Goal: Transaction & Acquisition: Purchase product/service

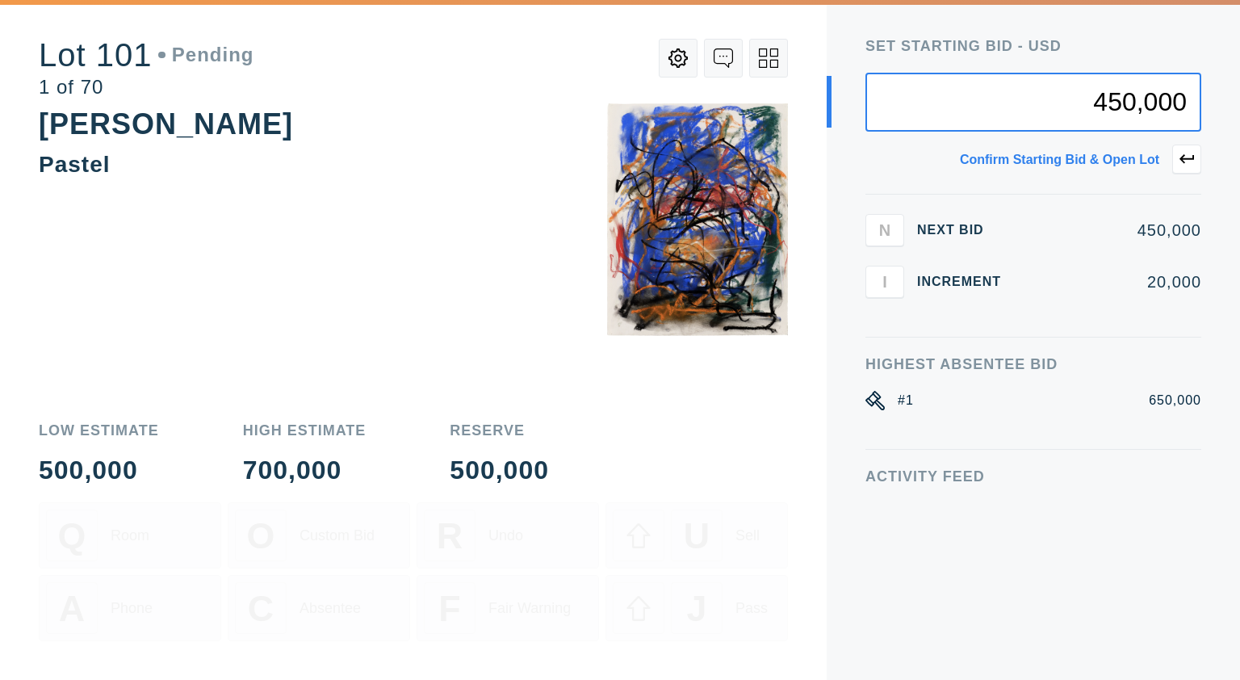
type input "450,000"
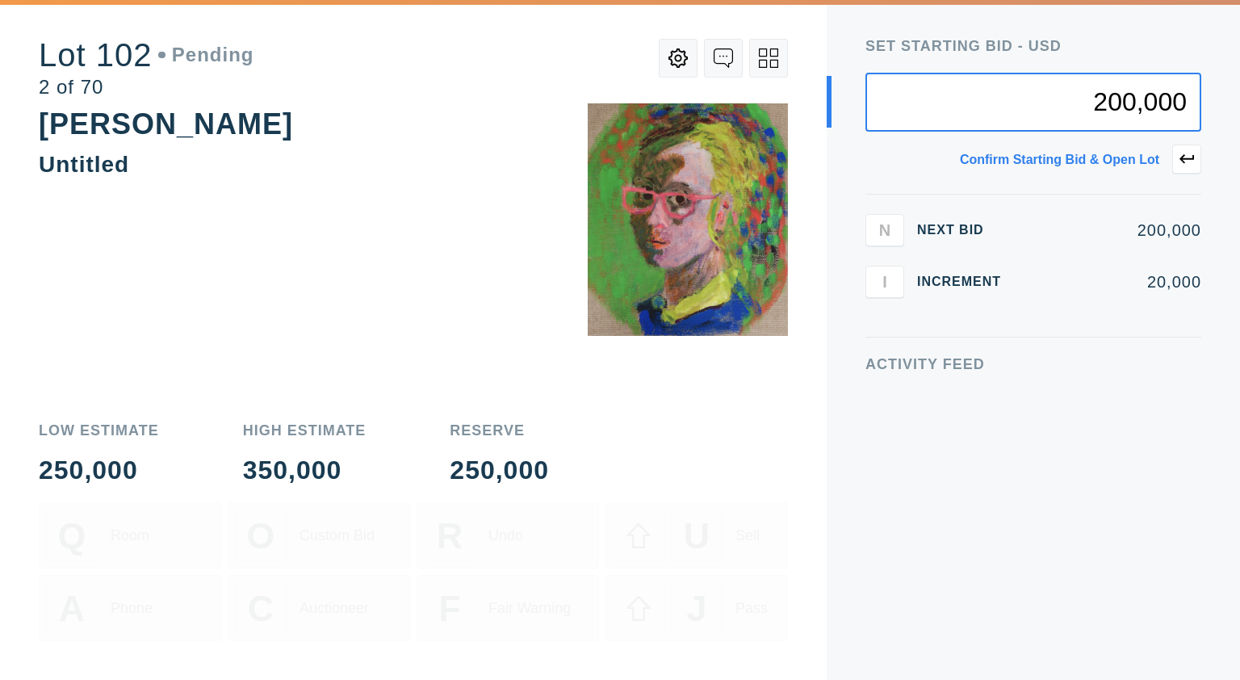
type input "200,000"
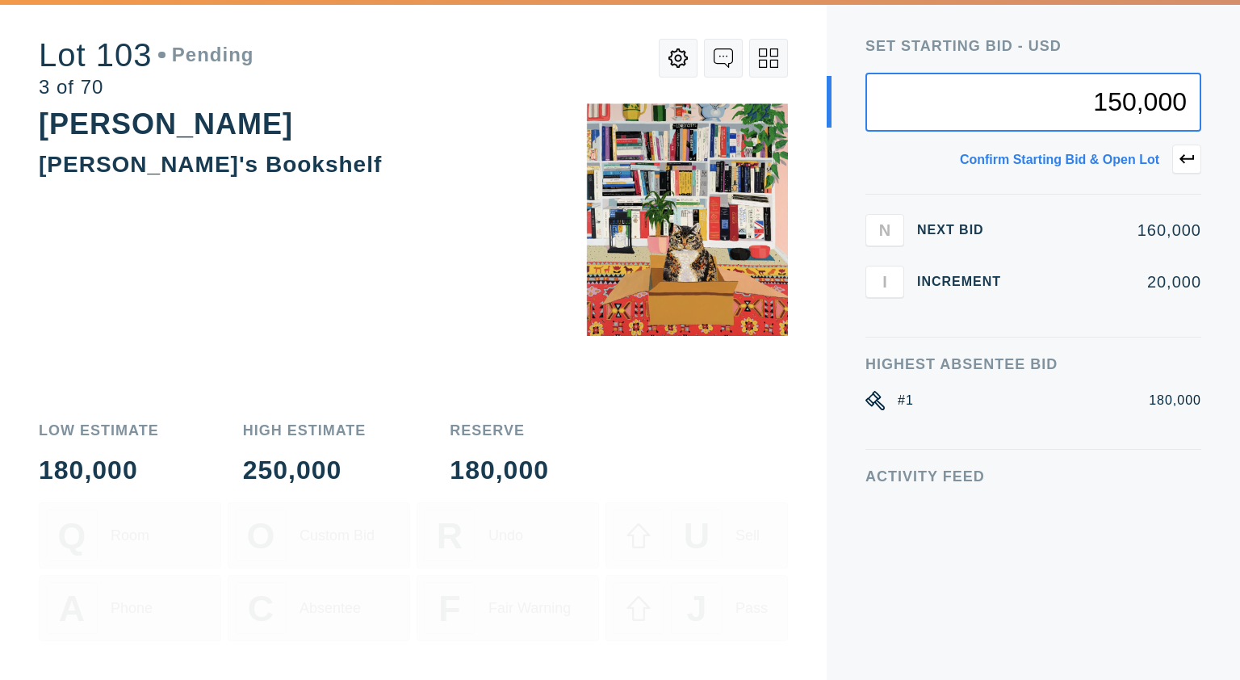
type input "150,000"
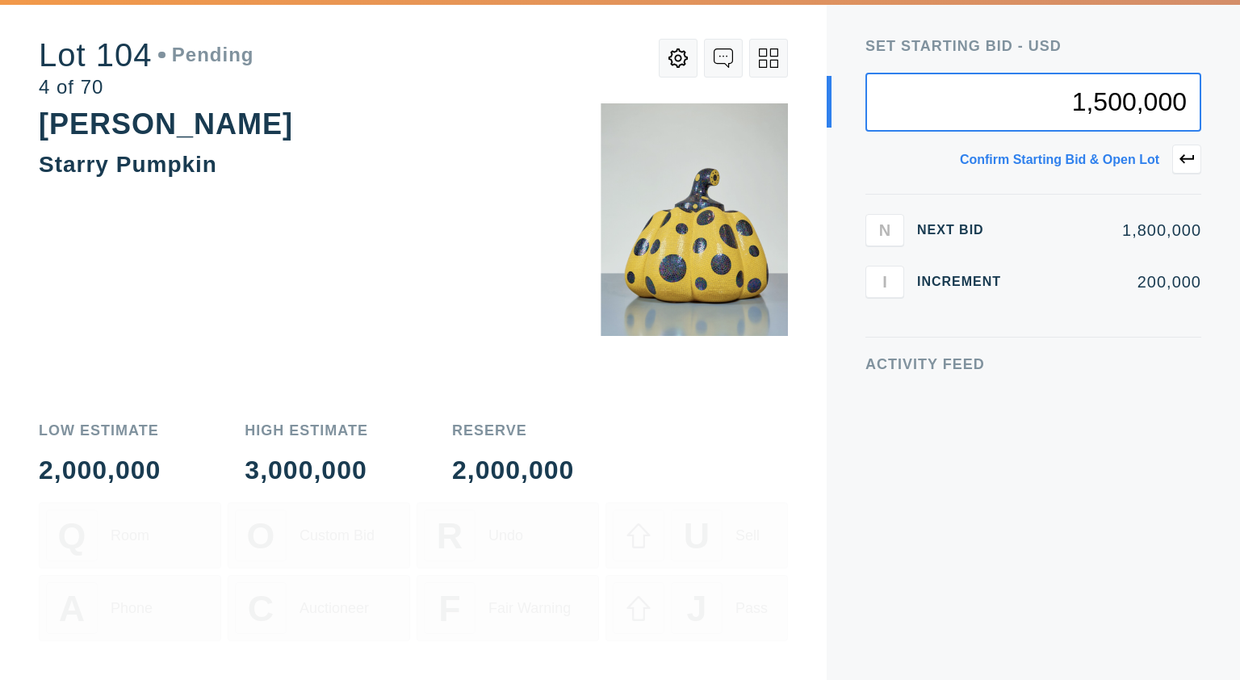
type input "1,500,000"
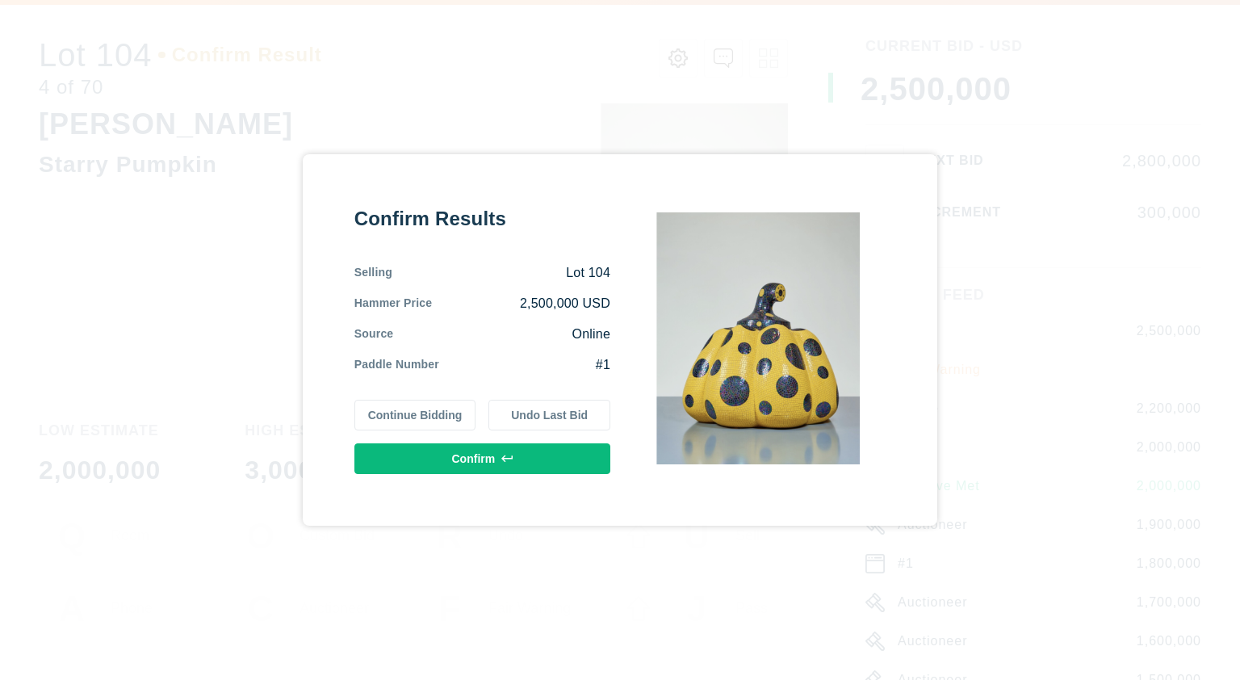
click at [563, 411] on button "Undo Last Bid" at bounding box center [549, 415] width 122 height 31
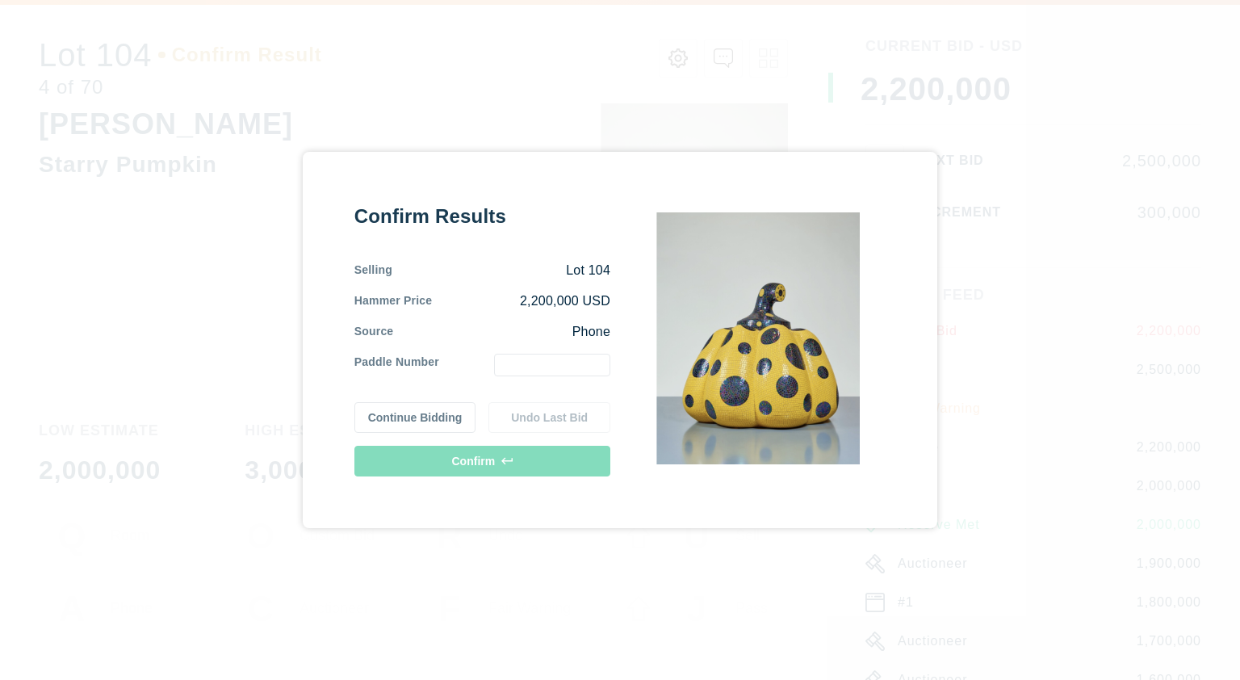
click at [542, 358] on input "text" at bounding box center [552, 364] width 116 height 23
click at [436, 422] on button "Continue Bidding" at bounding box center [415, 417] width 122 height 31
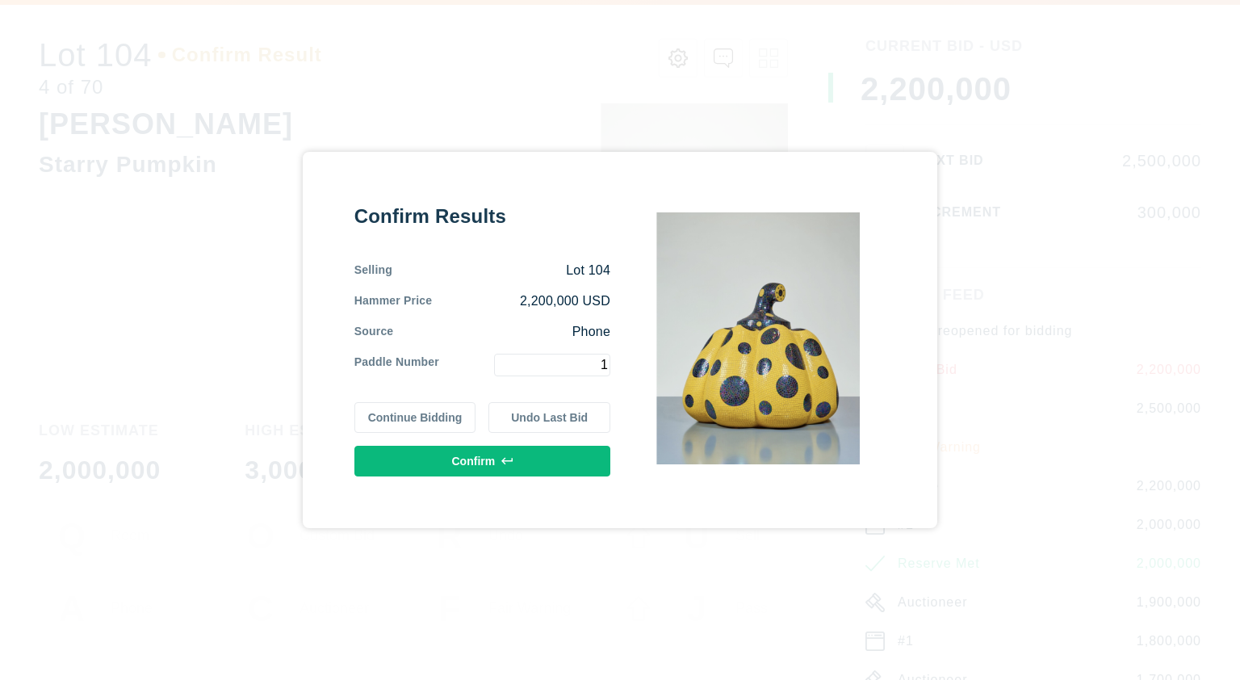
type input "1"
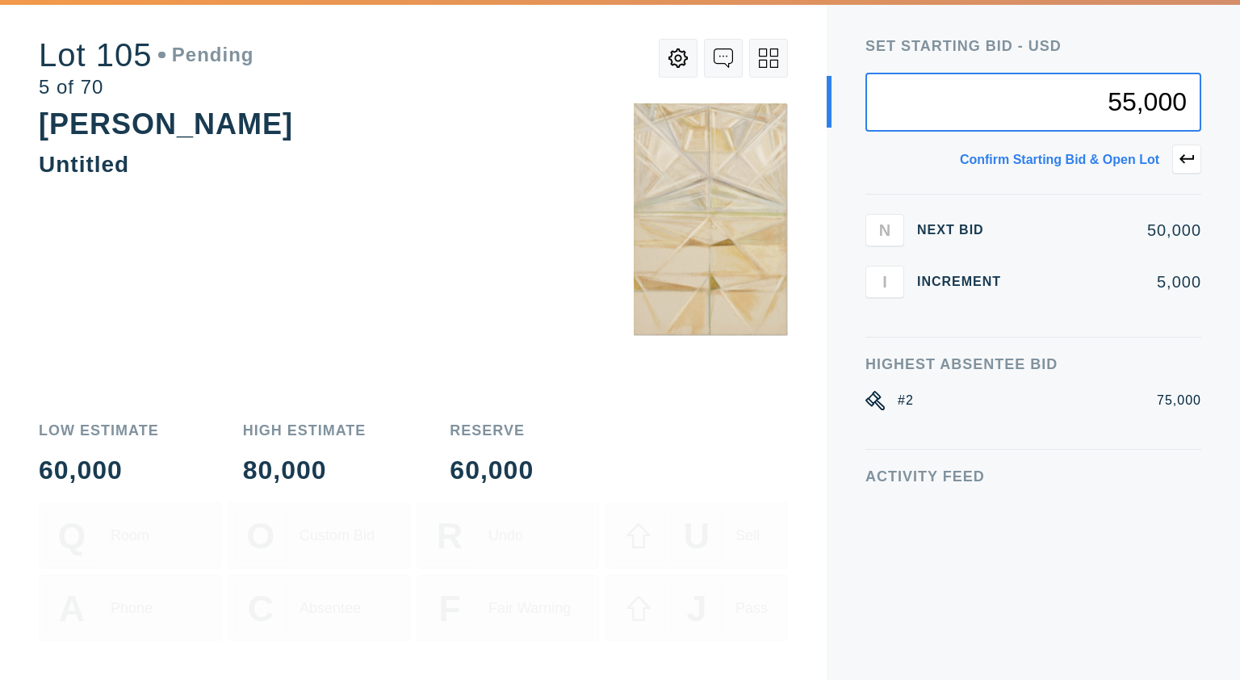
type input "55,000"
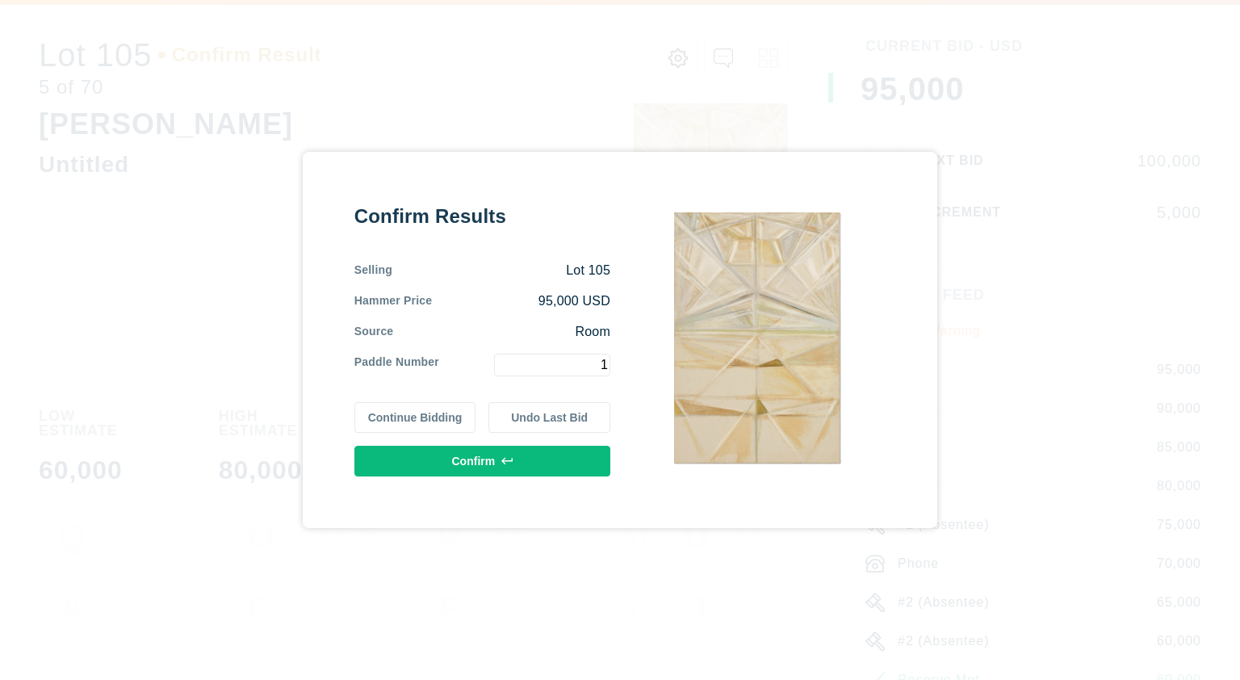
type input "1"
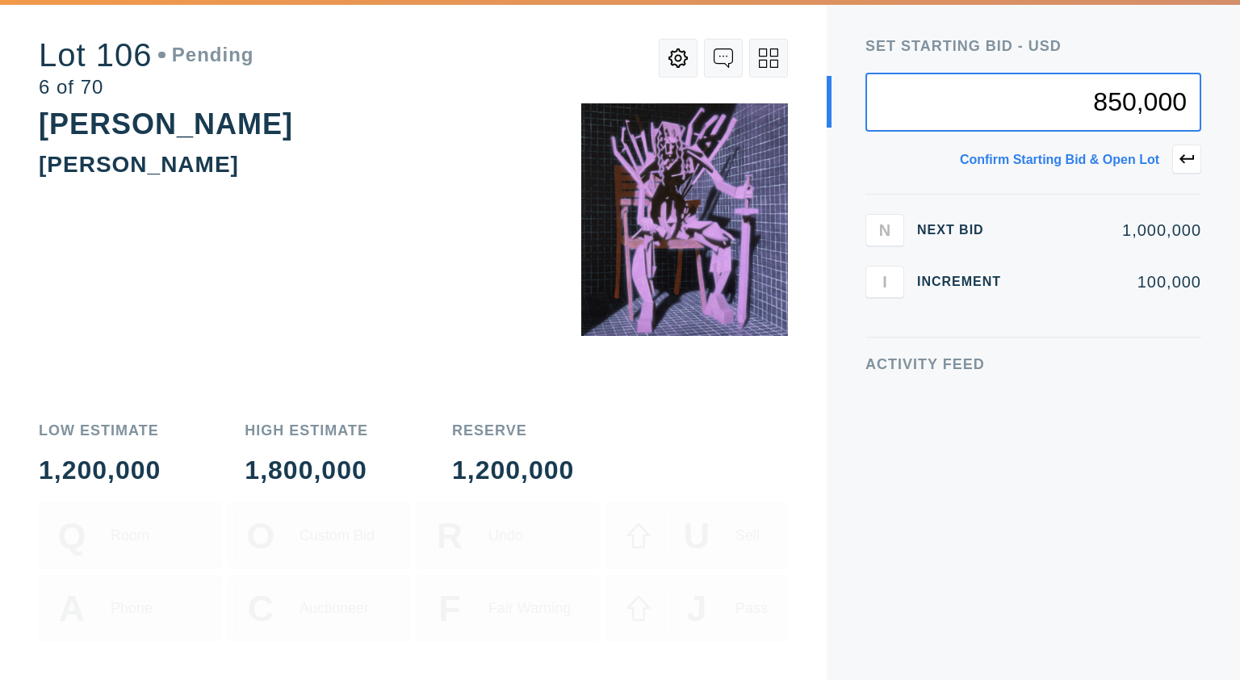
type input "850,000"
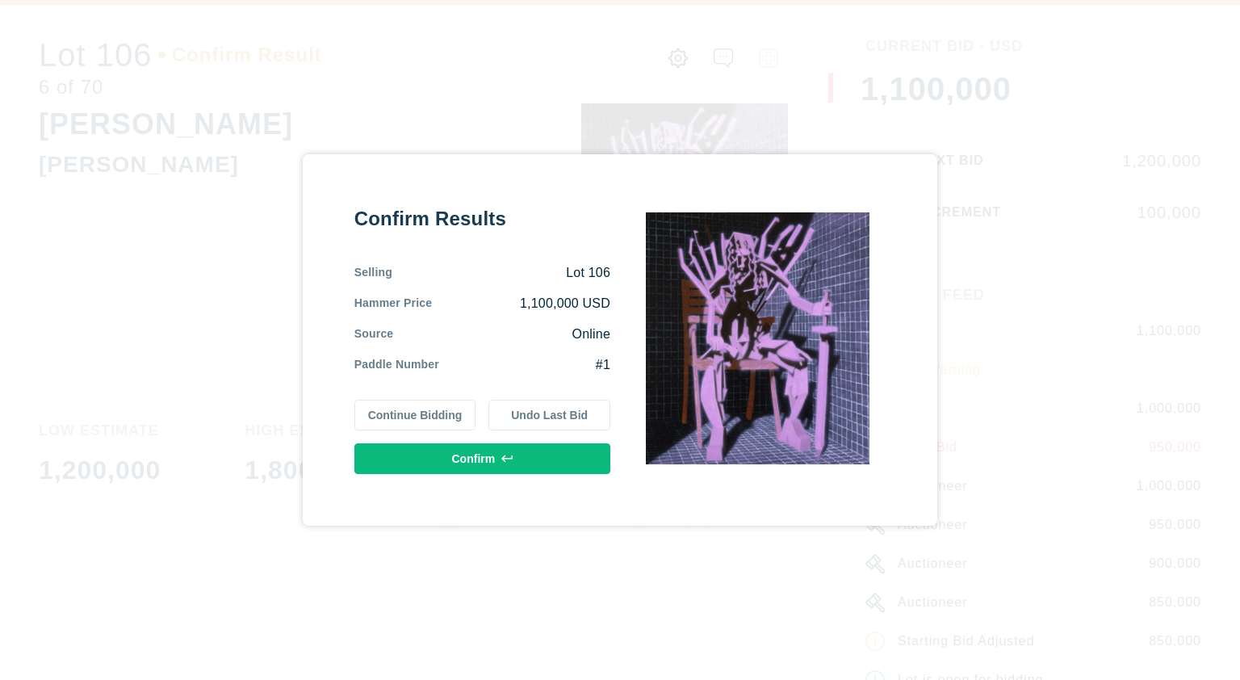
click at [452, 415] on button "Continue Bidding" at bounding box center [415, 415] width 122 height 31
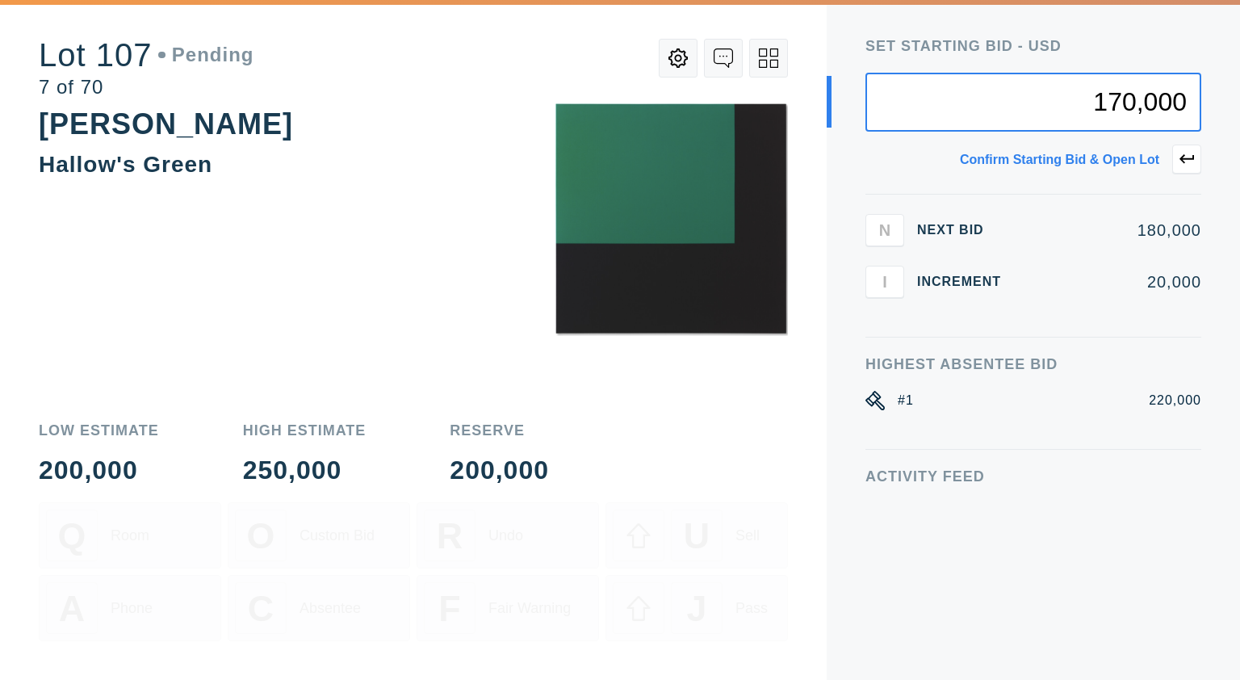
type input "170,000"
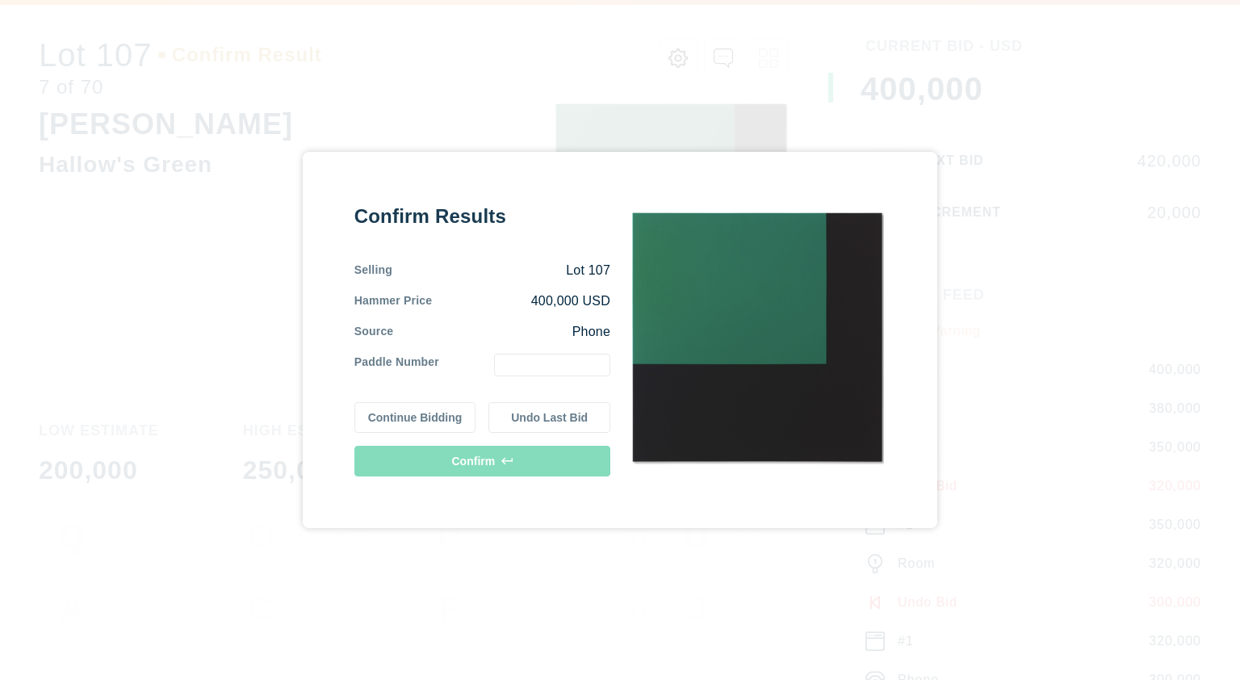
type input "1"
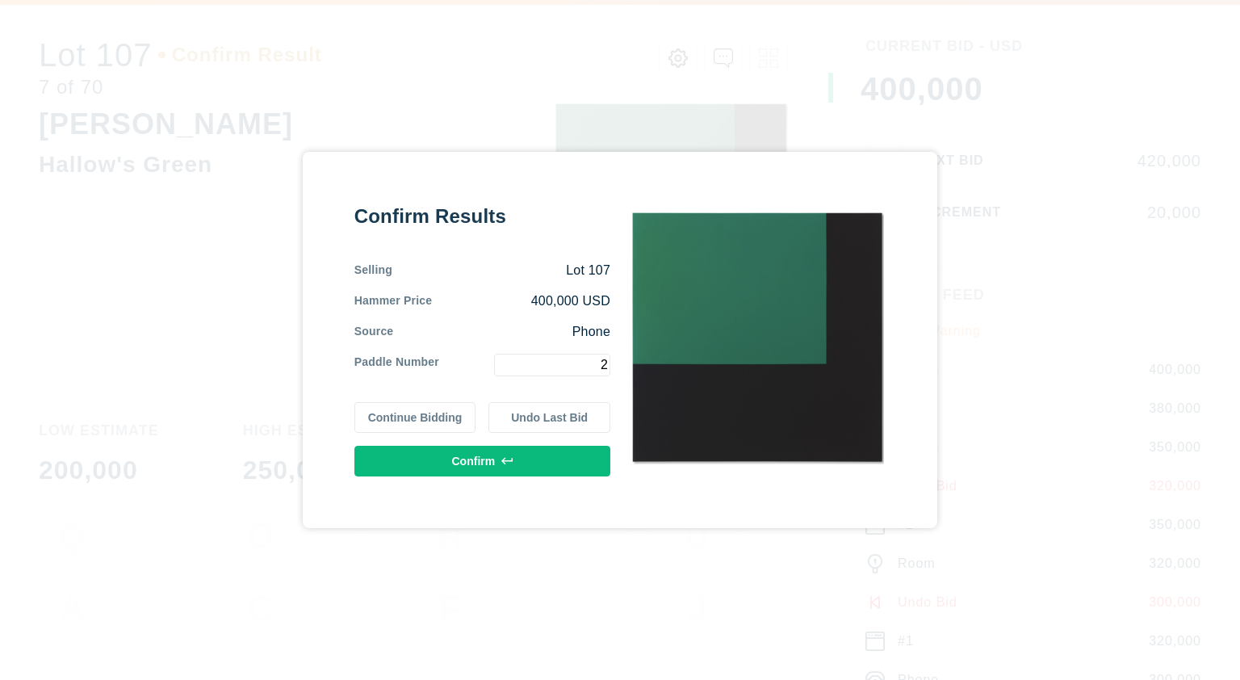
type input "2"
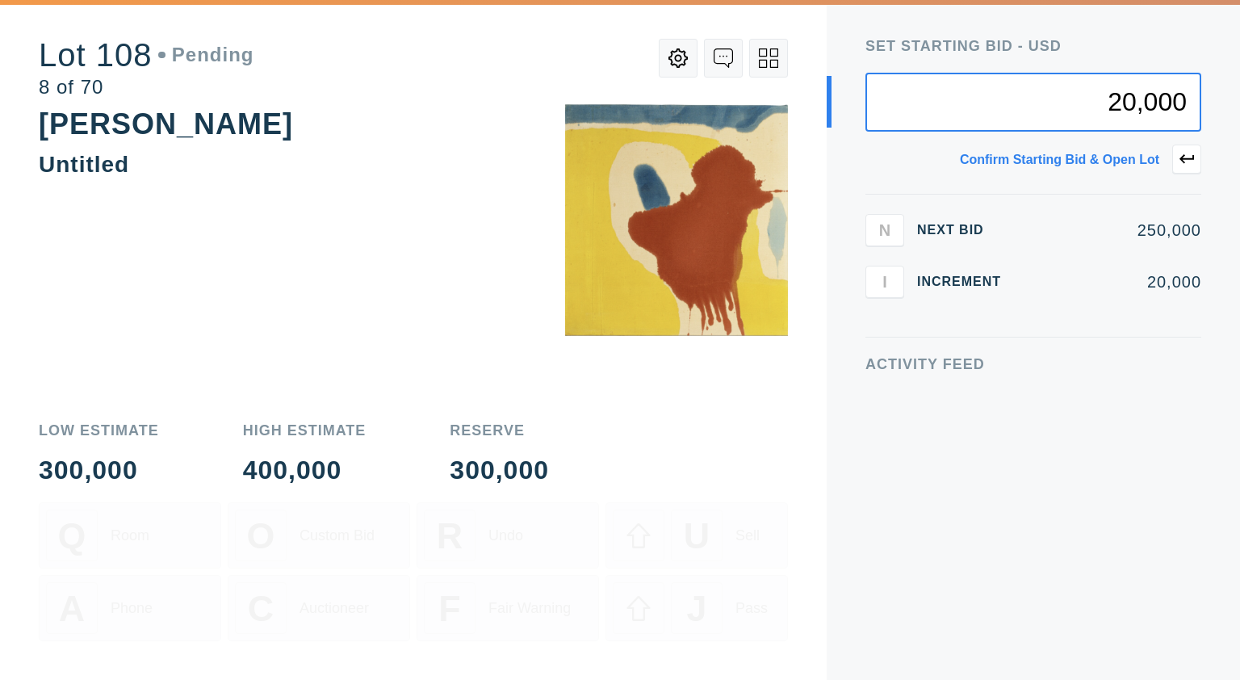
type input "20,000"
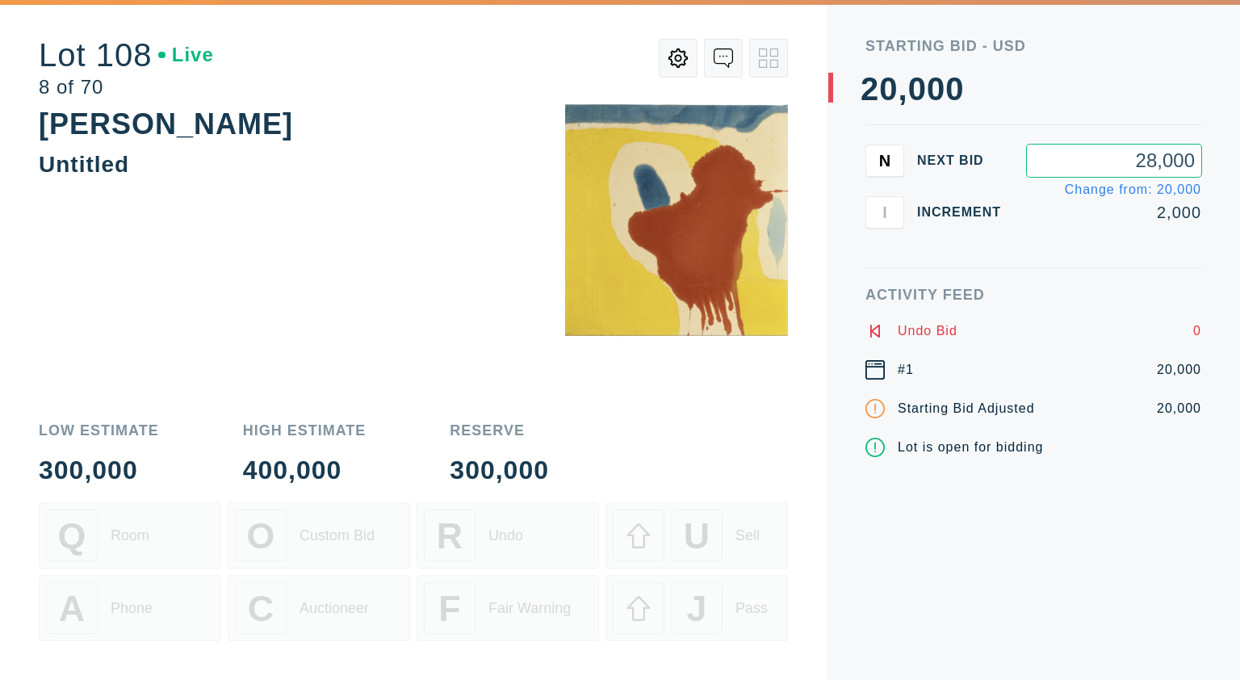
type input "280,000"
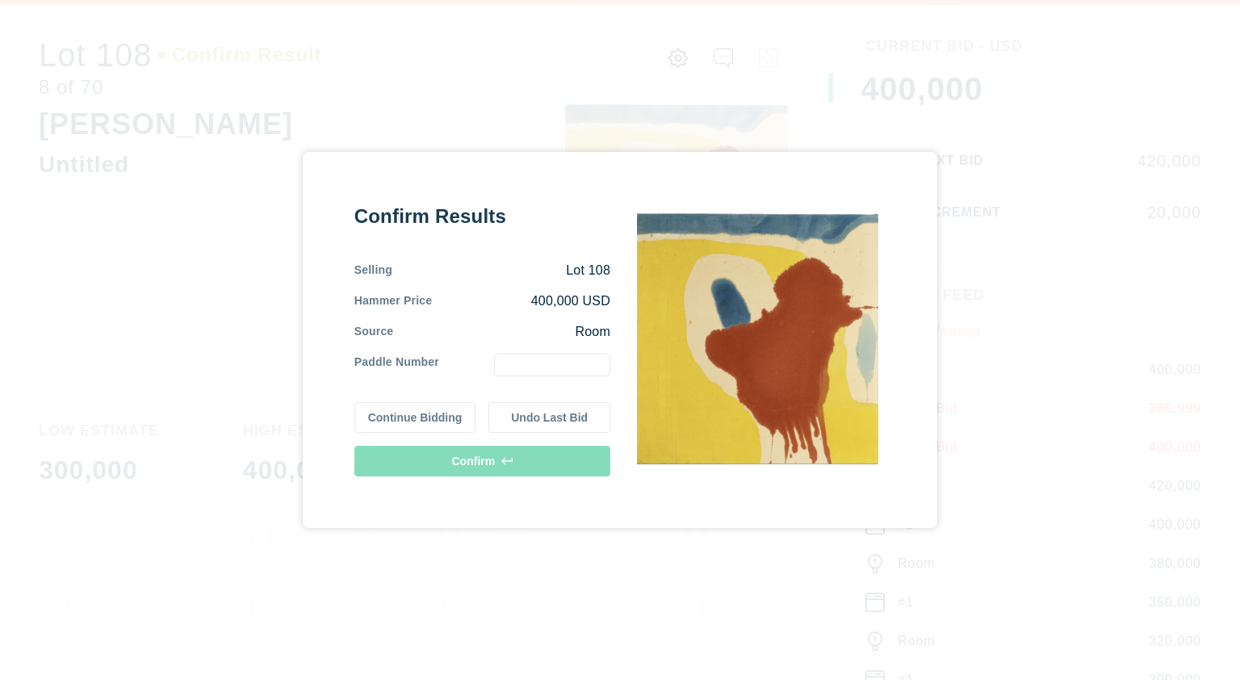
click at [420, 411] on button "Continue Bidding" at bounding box center [415, 417] width 122 height 31
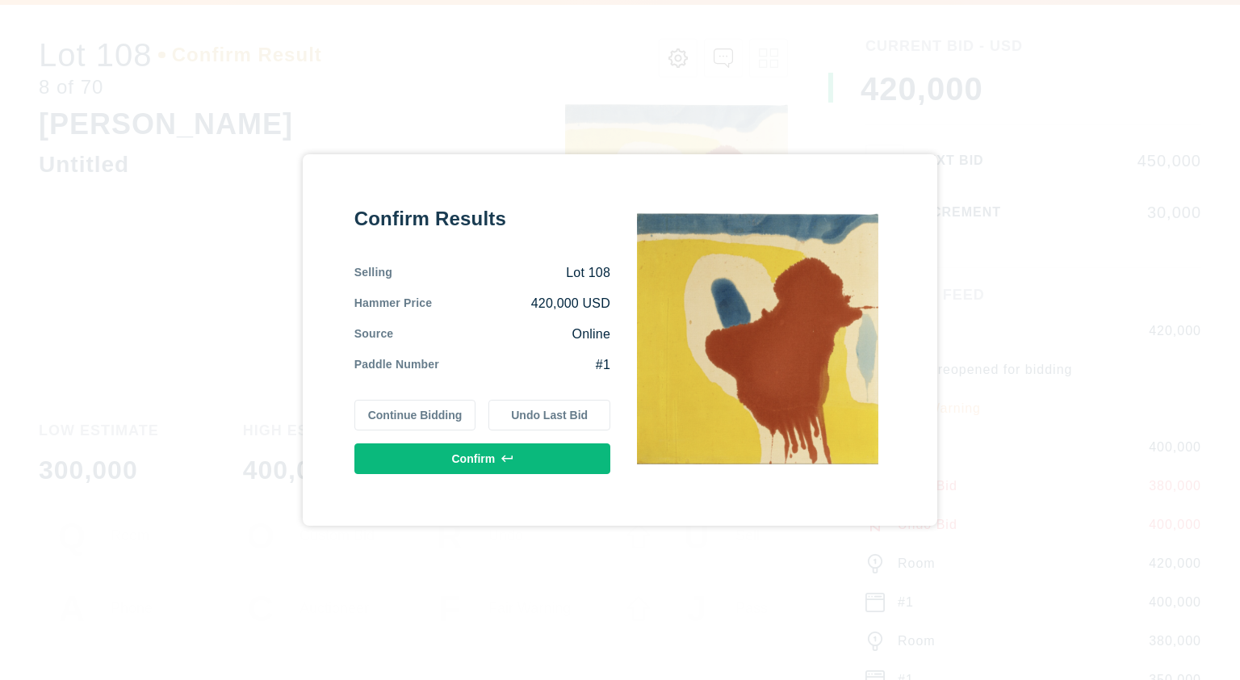
click at [420, 411] on button "Continue Bidding" at bounding box center [415, 415] width 122 height 31
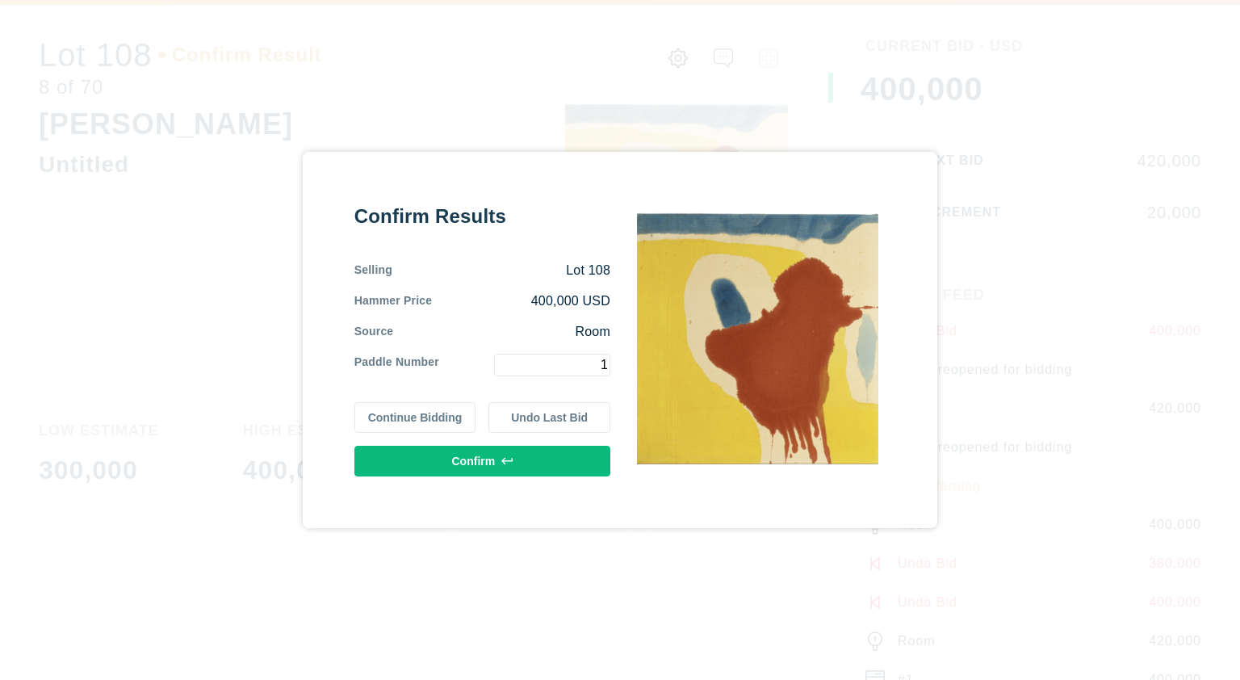
type input "1"
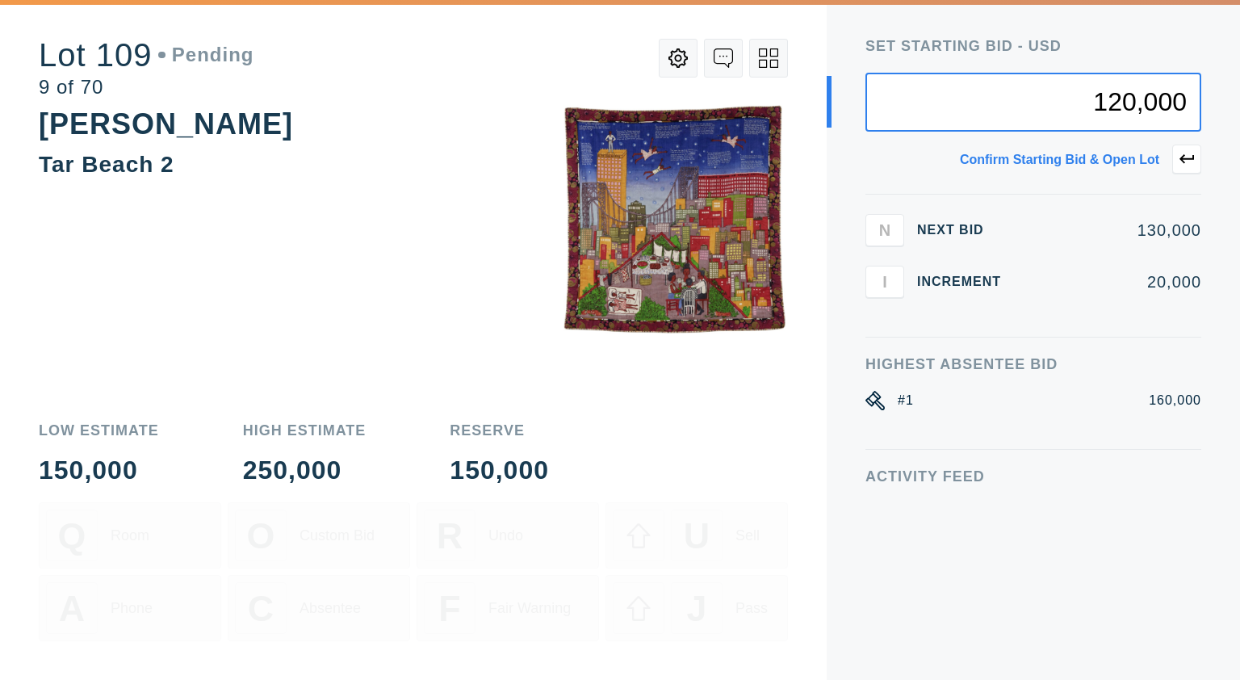
type input "120,000"
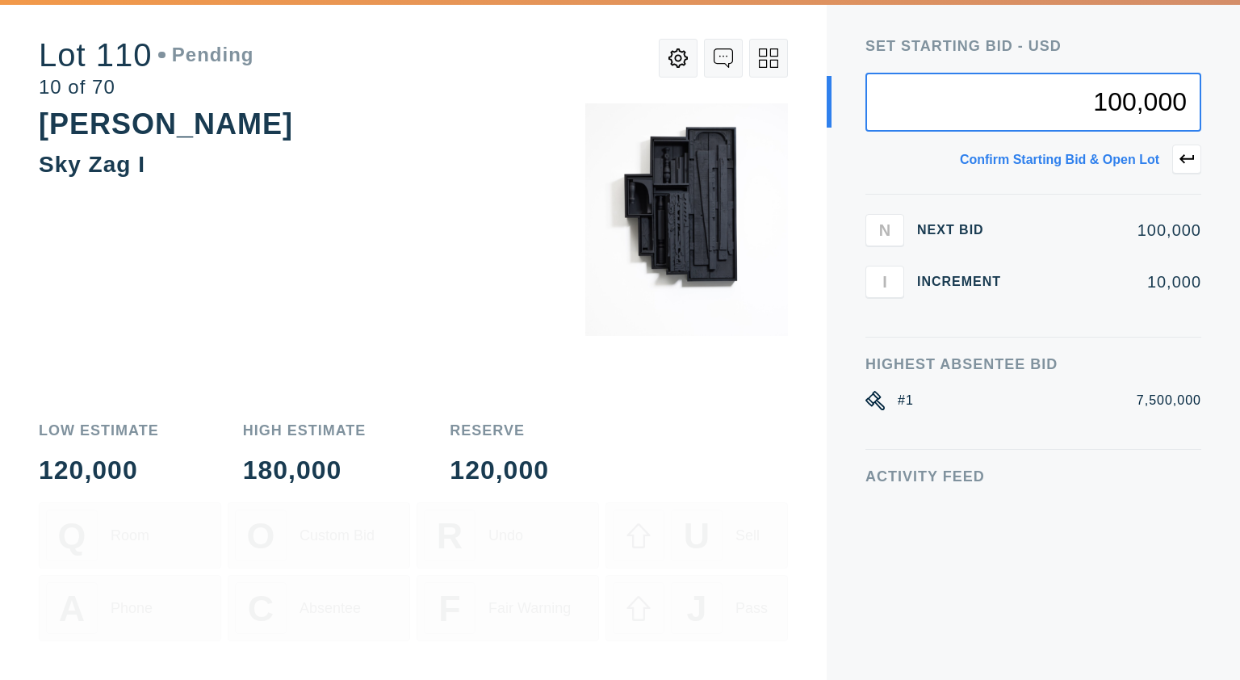
type input "100,000"
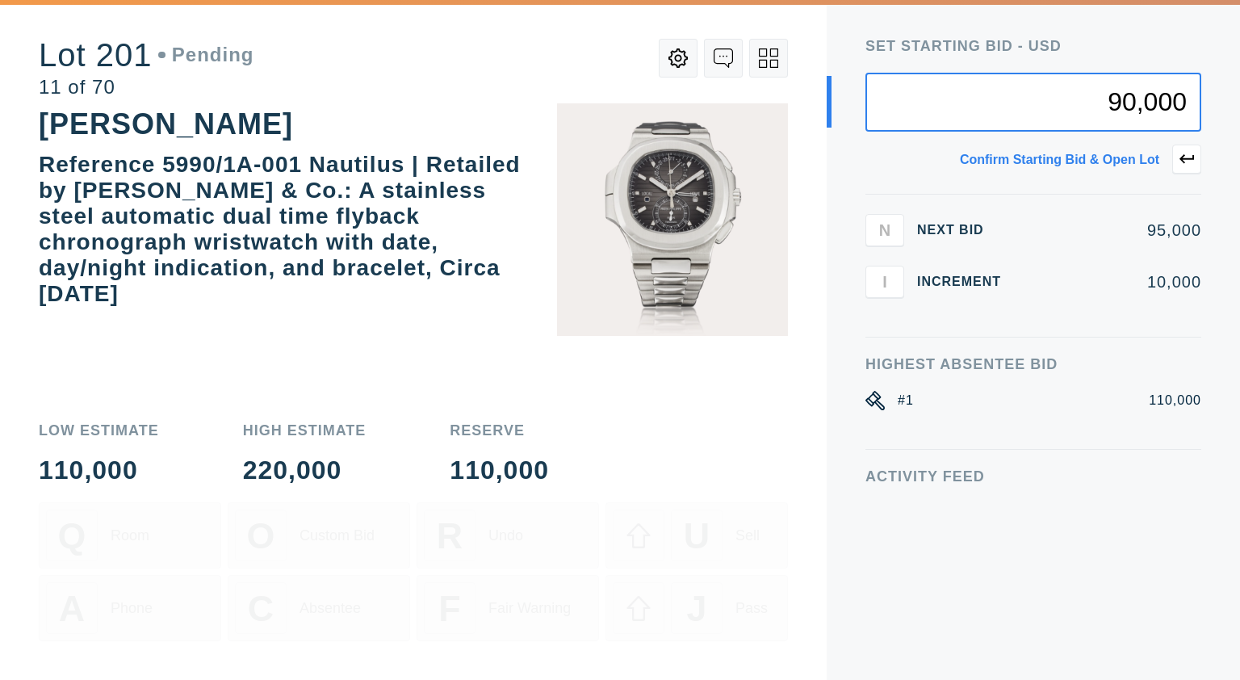
type input "90,000"
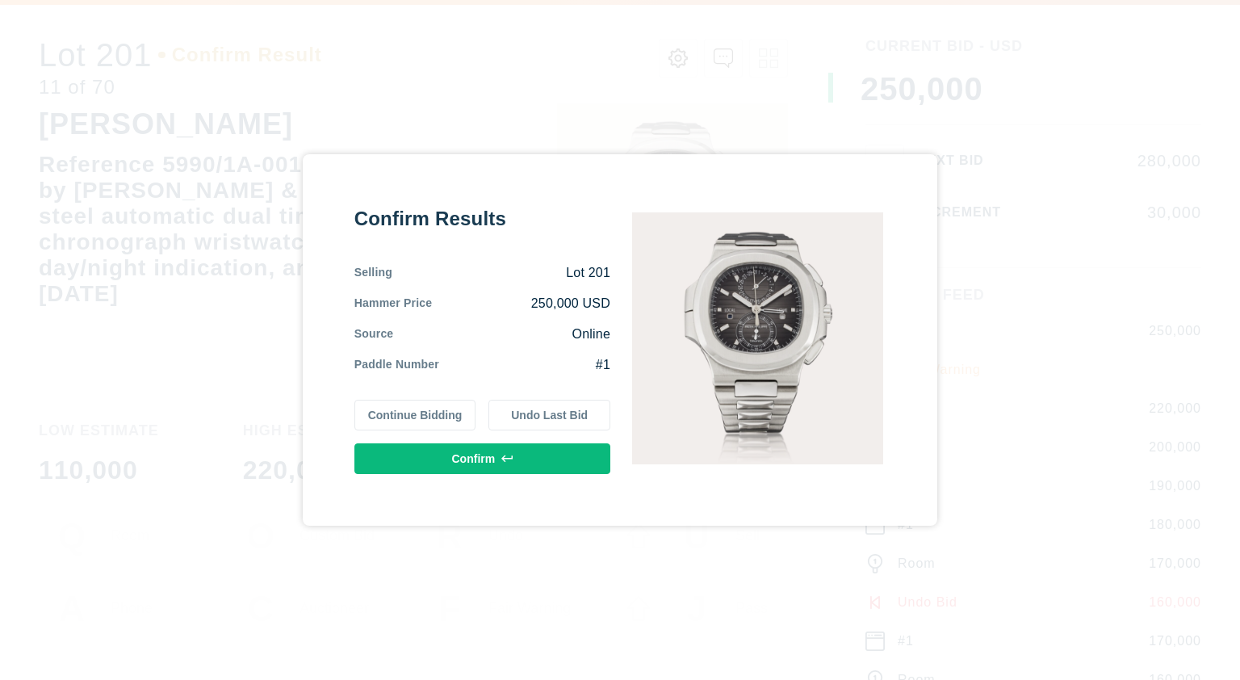
click at [553, 411] on button "Undo Last Bid" at bounding box center [549, 415] width 122 height 31
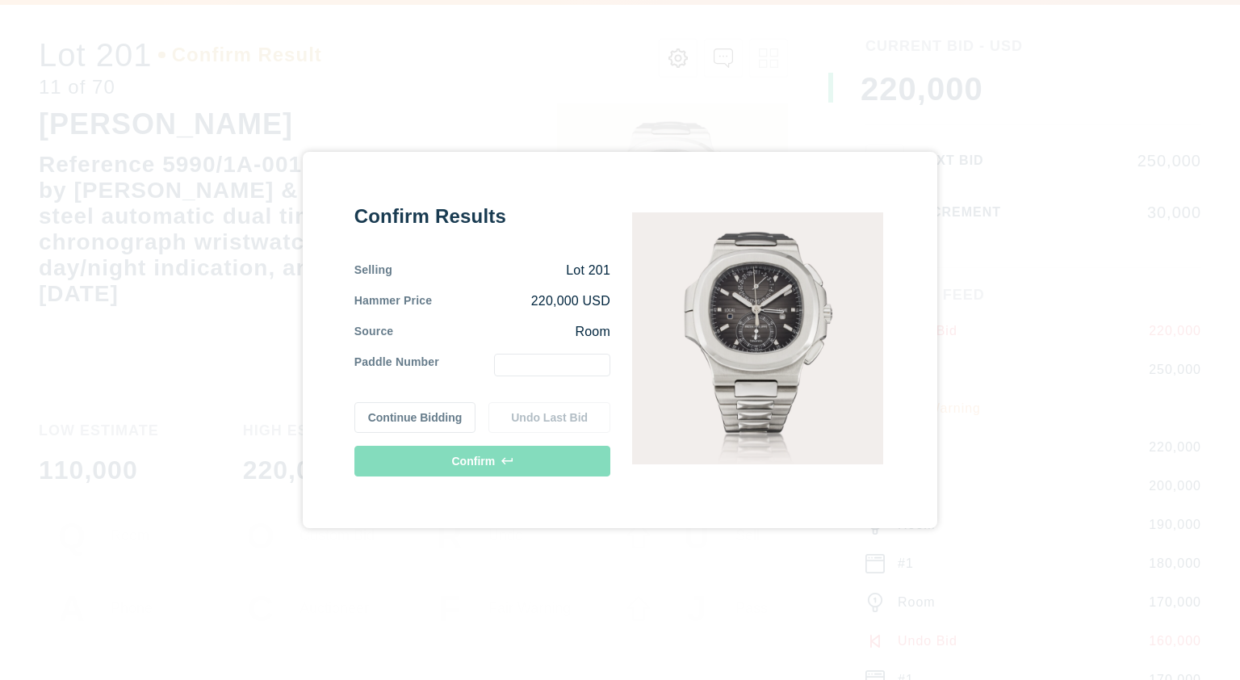
click at [564, 362] on input "text" at bounding box center [552, 364] width 116 height 23
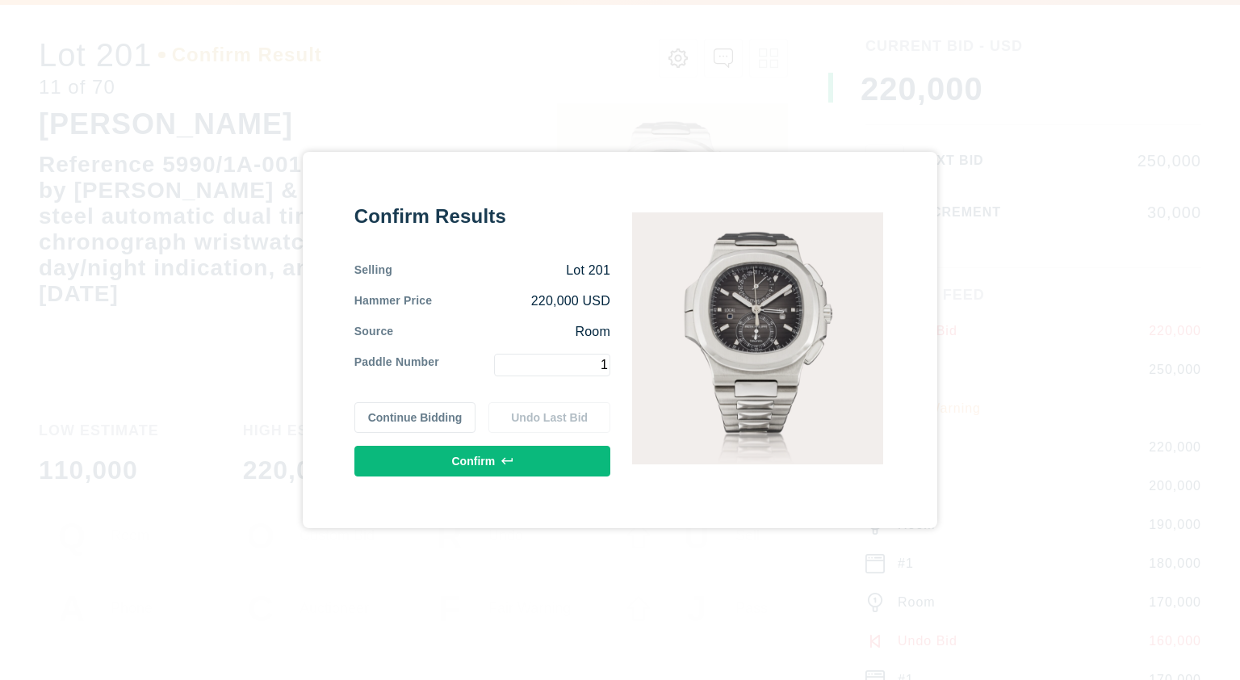
type input "1"
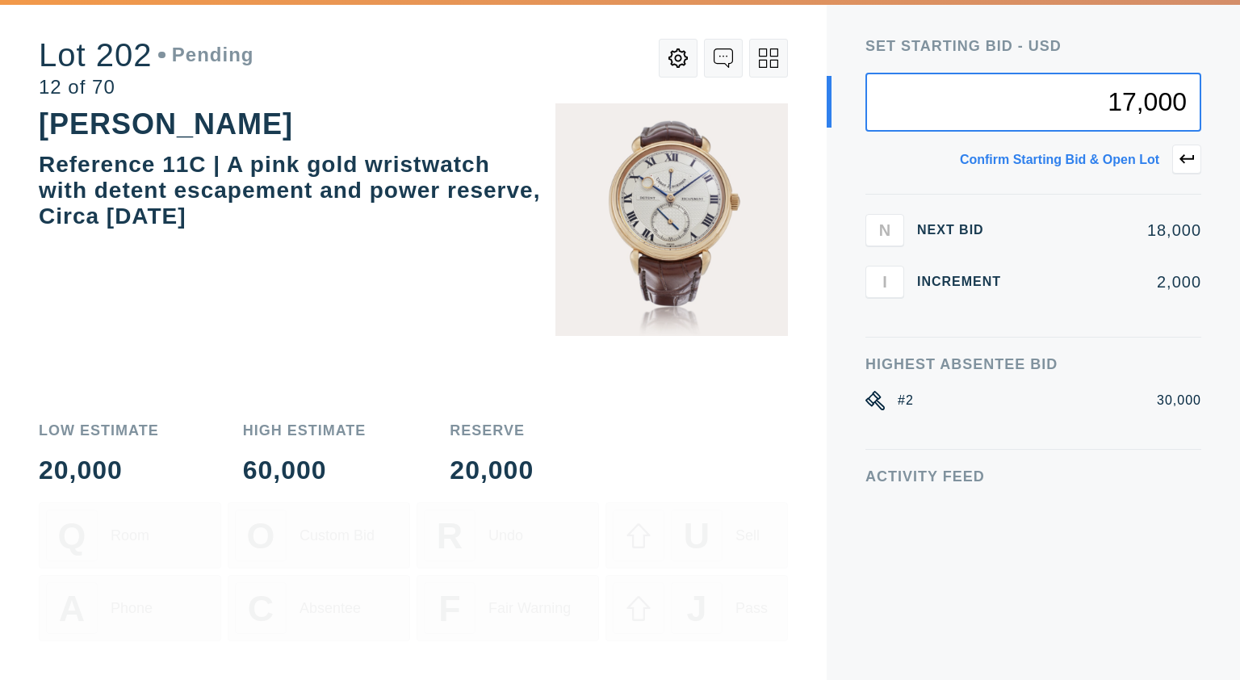
type input "17,000"
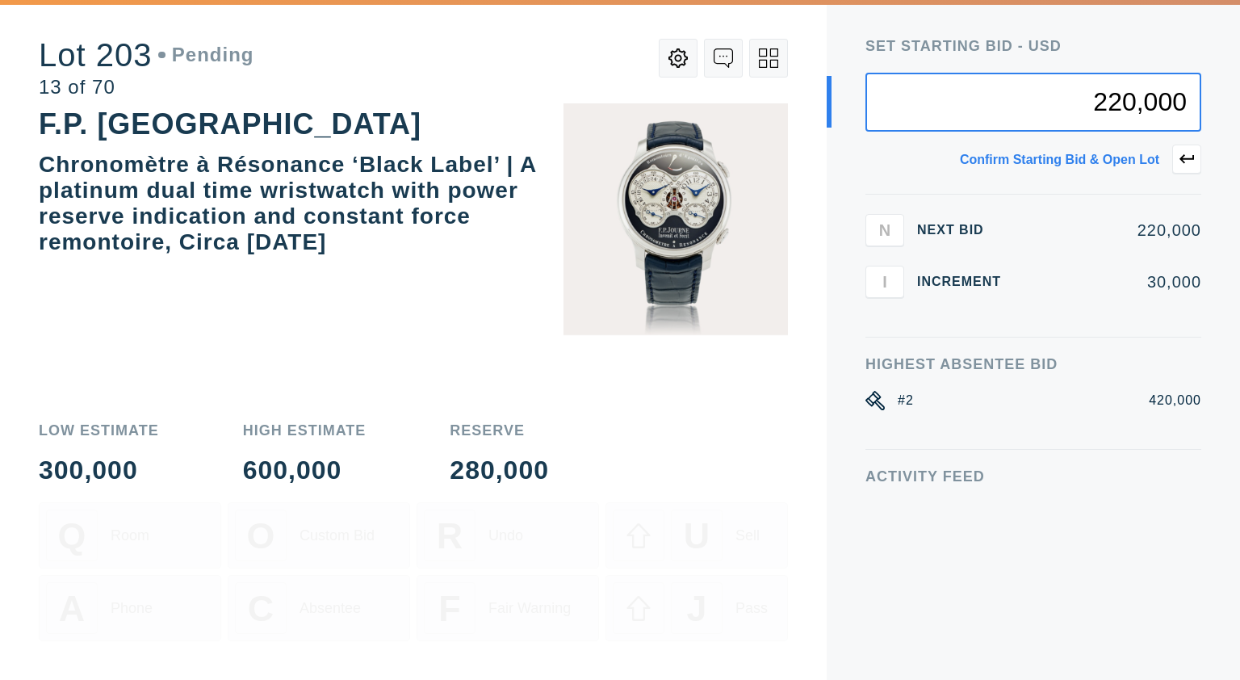
type input "220,000"
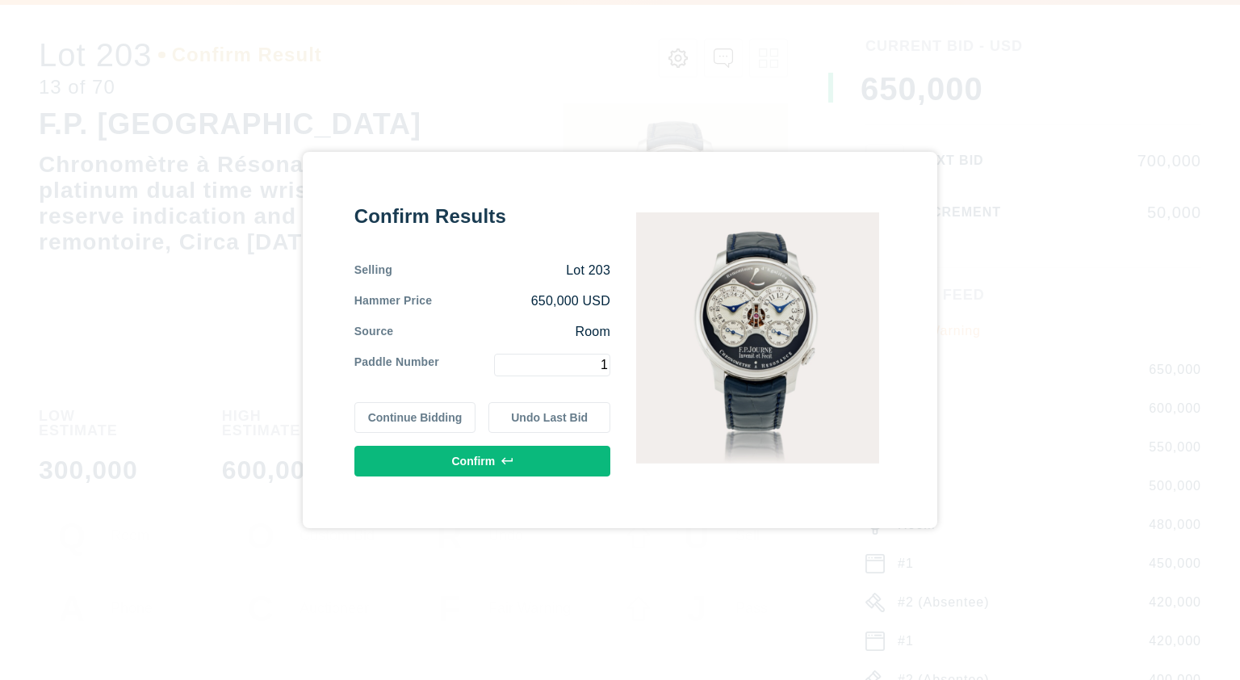
type input "1"
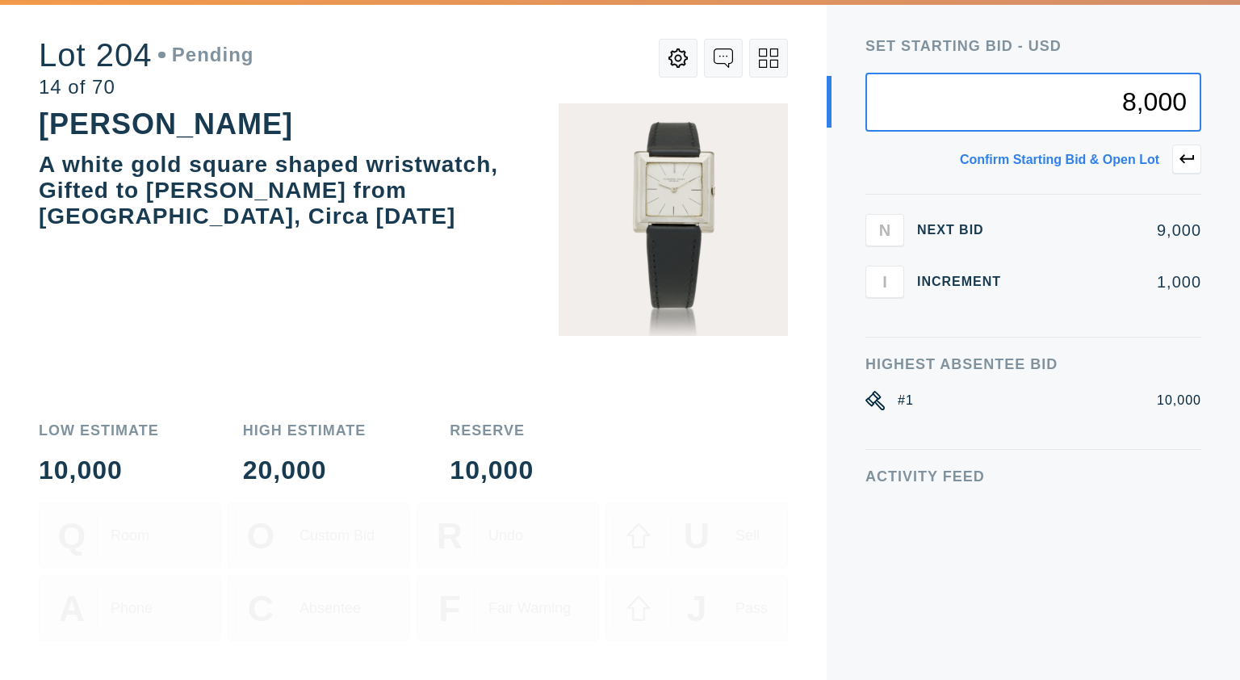
type input "8,000"
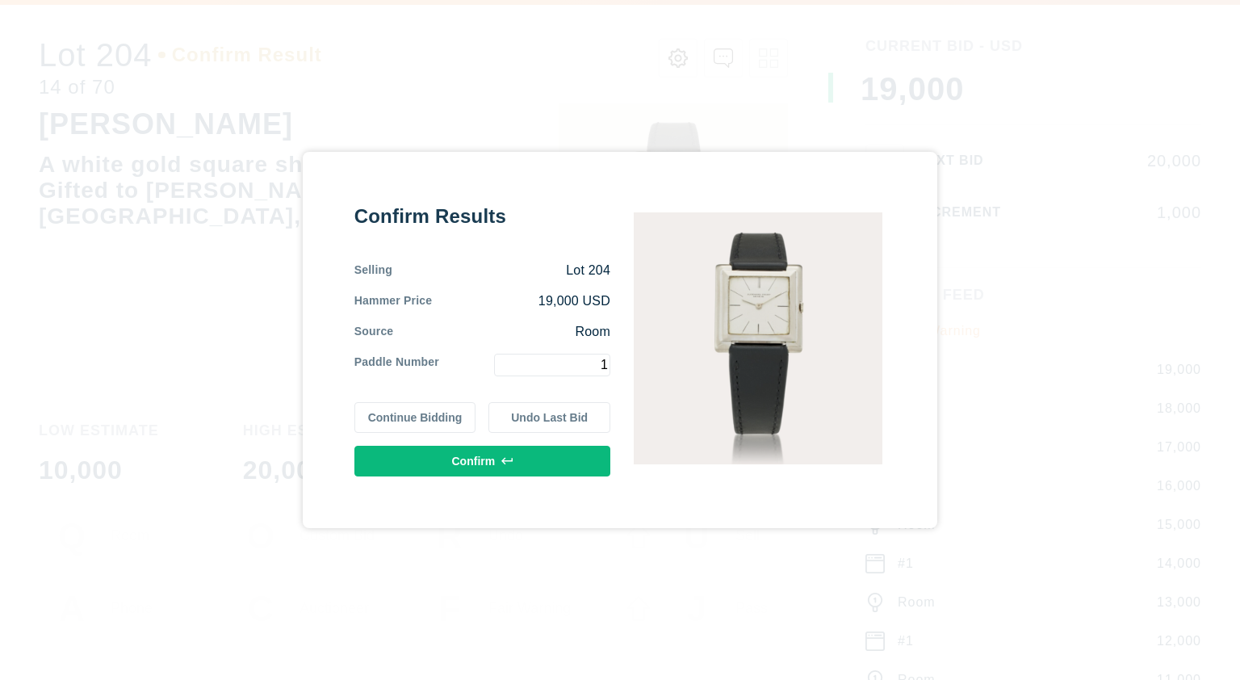
type input "1"
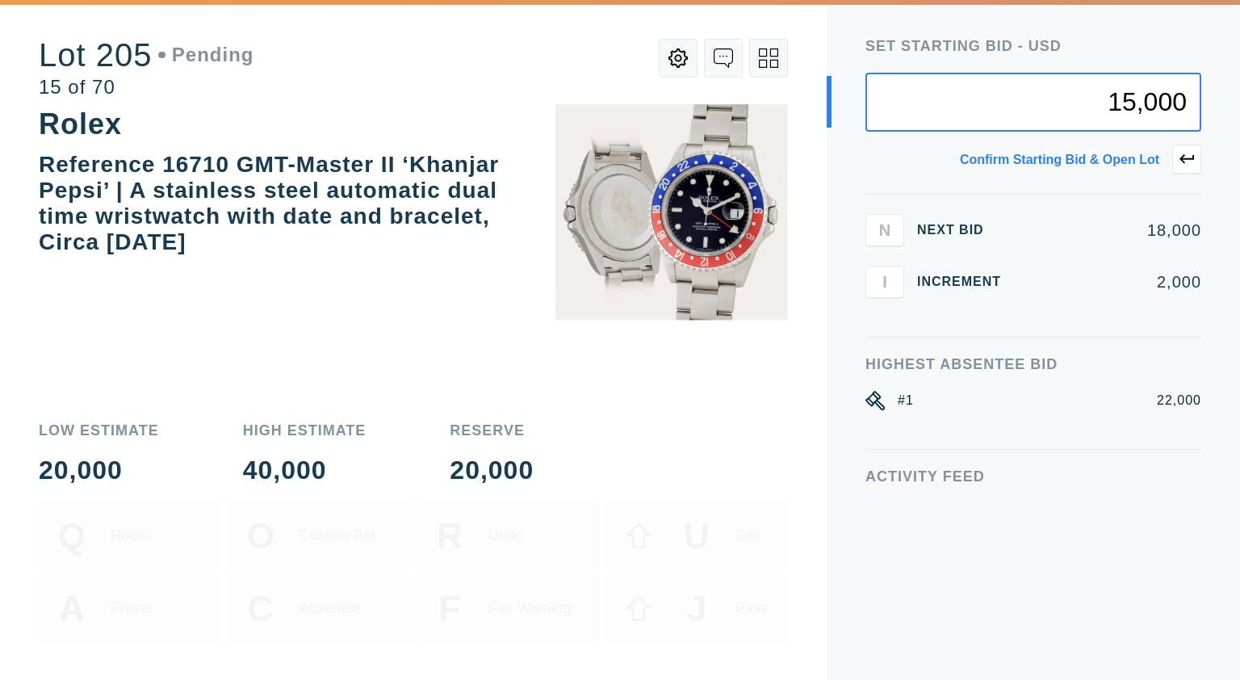
type input "15,000"
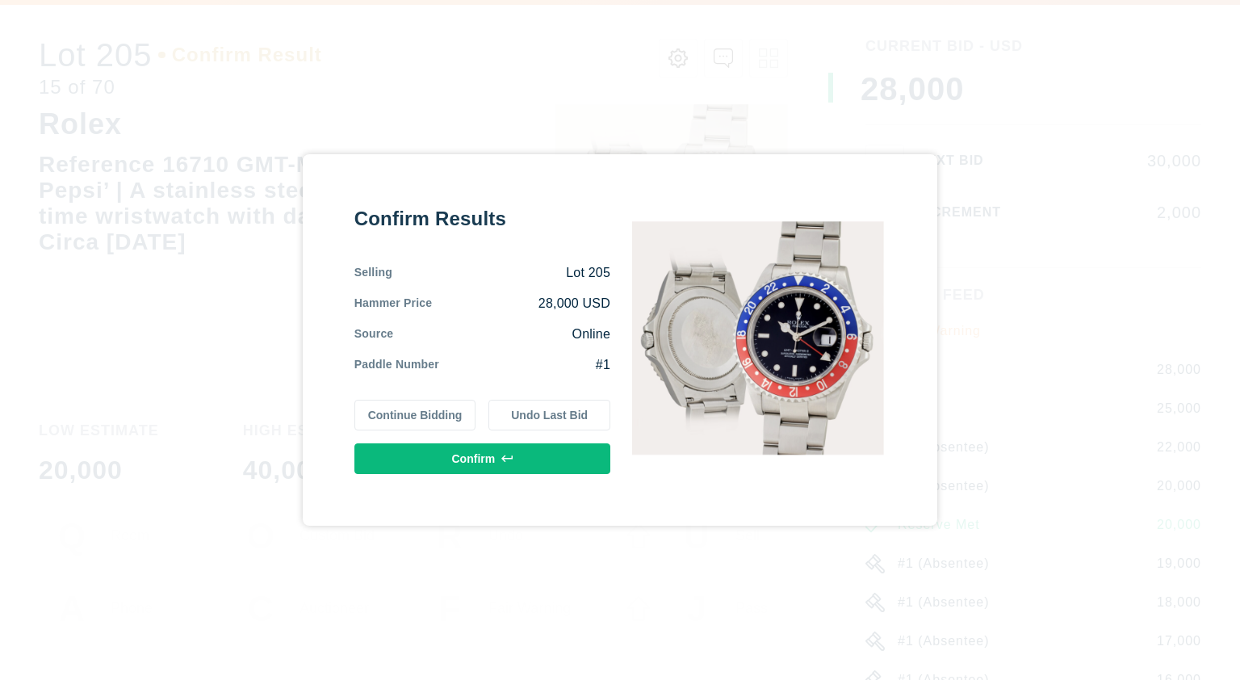
click at [454, 454] on button "Confirm" at bounding box center [482, 458] width 256 height 31
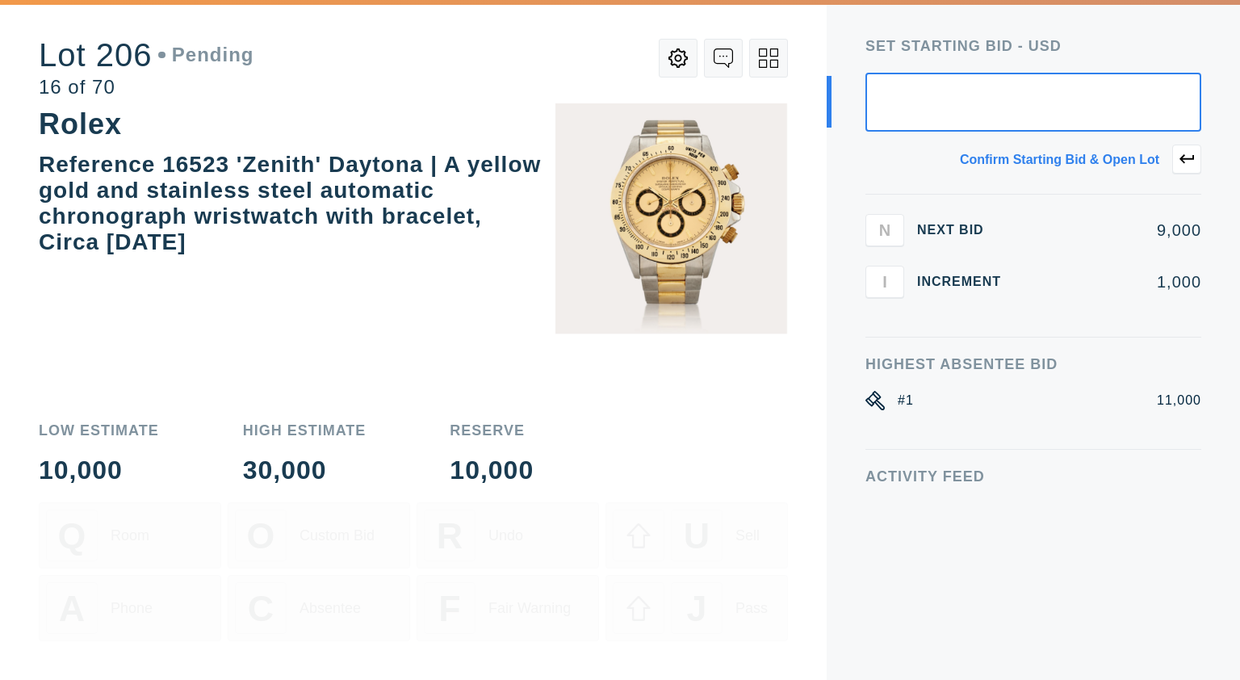
click at [907, 101] on input "text" at bounding box center [1033, 102] width 336 height 59
type input "8,000"
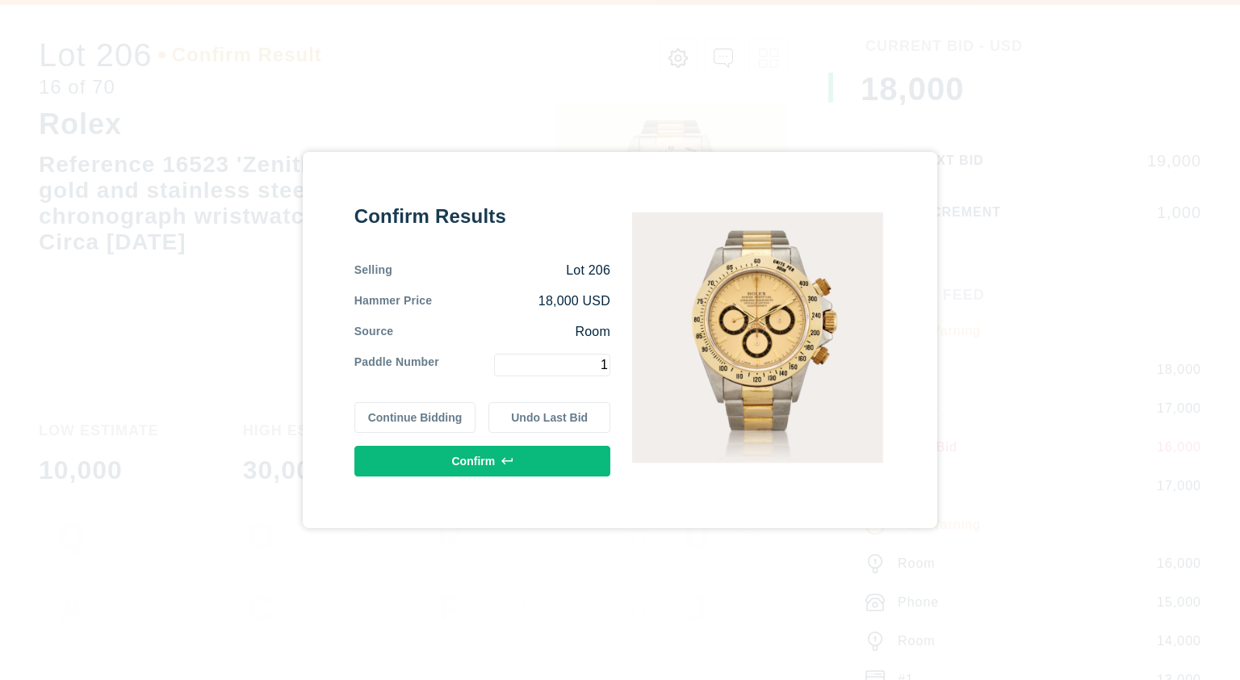
type input "1"
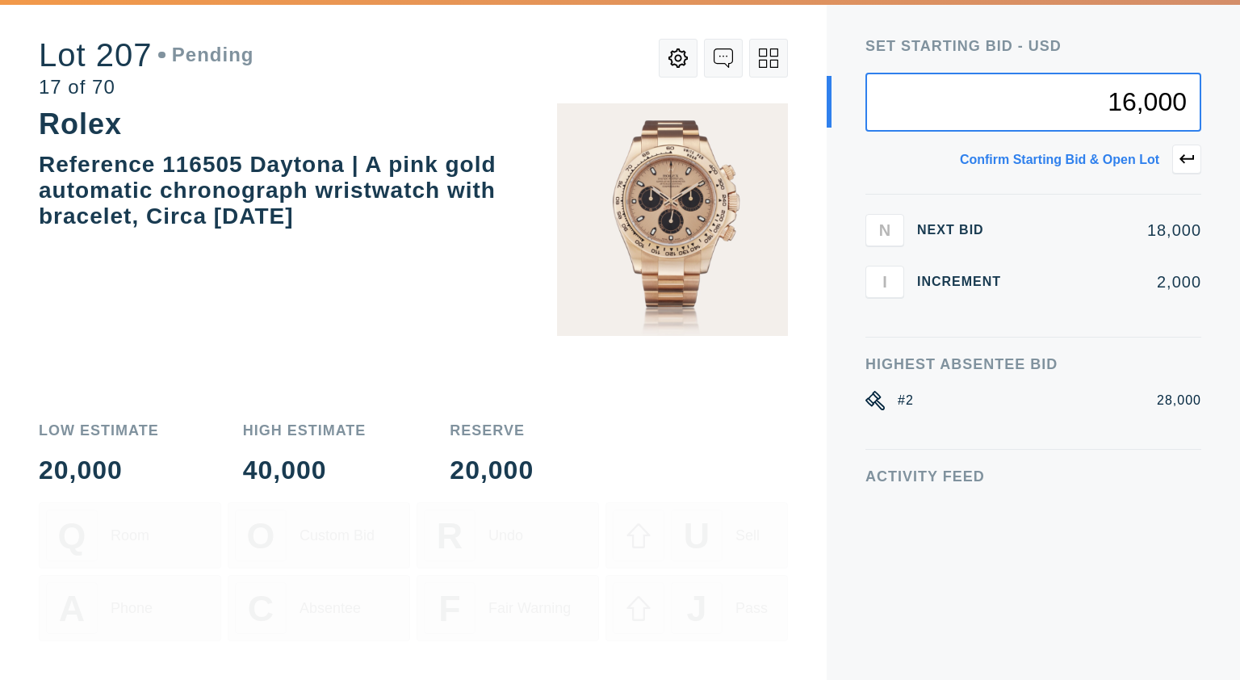
type input "16,000"
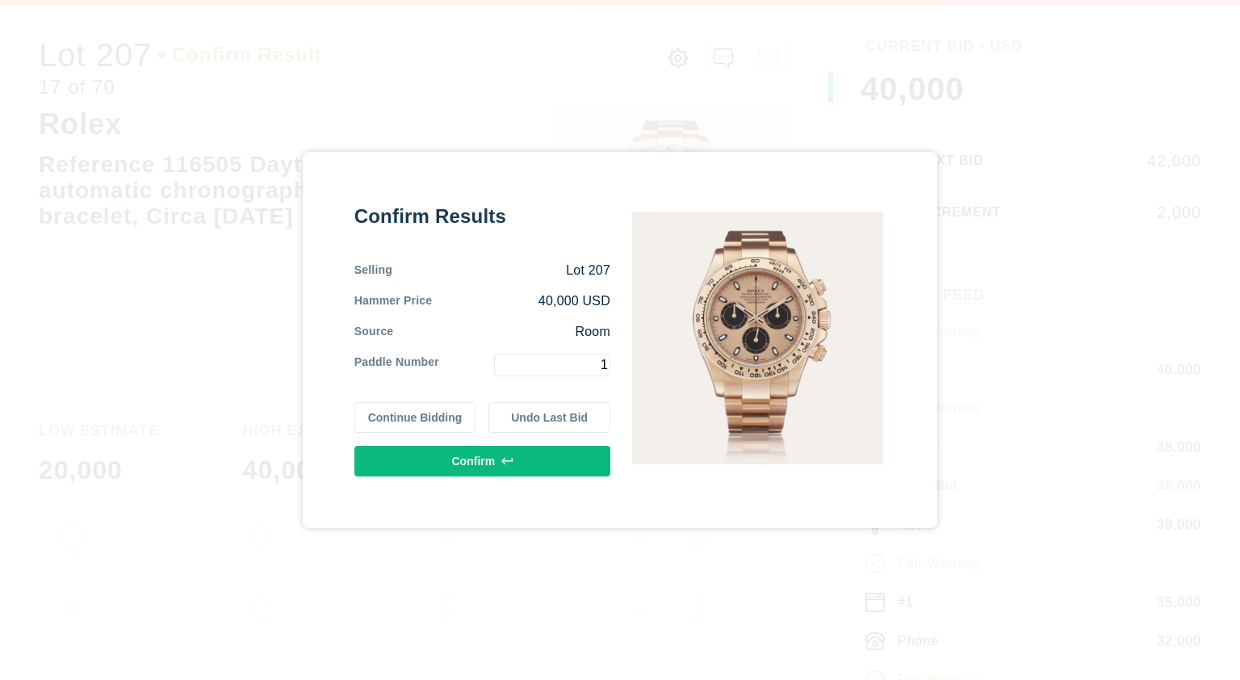
type input "1"
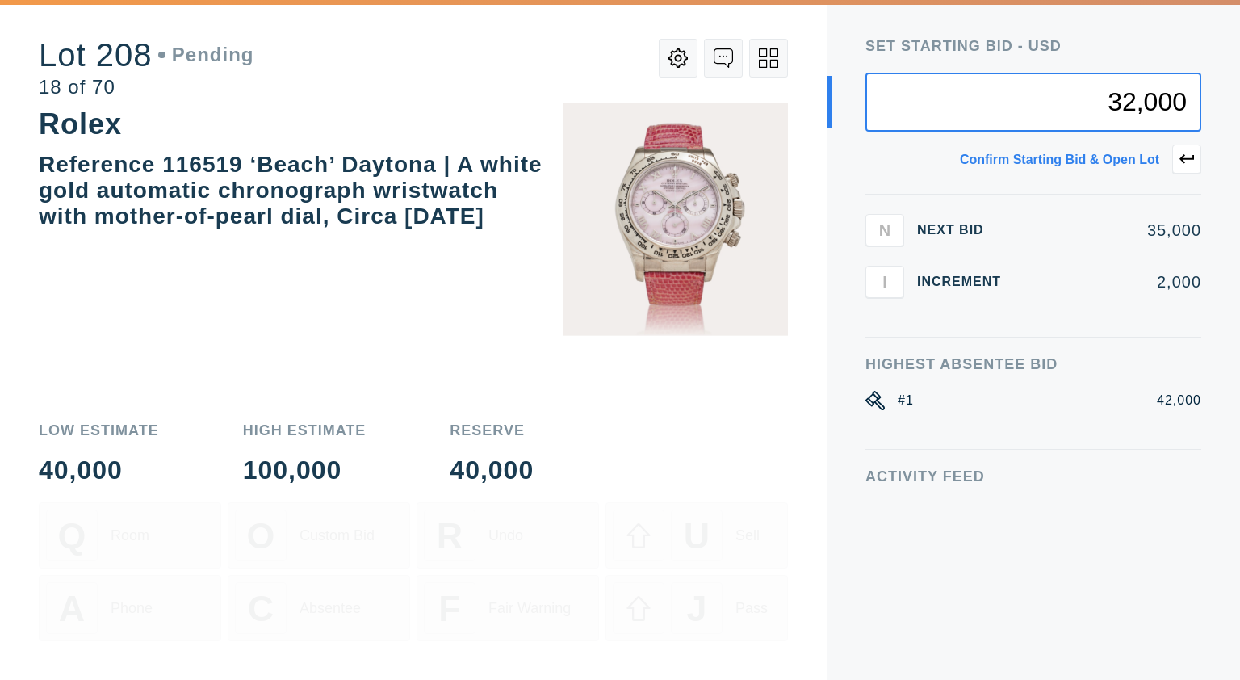
type input "32,000"
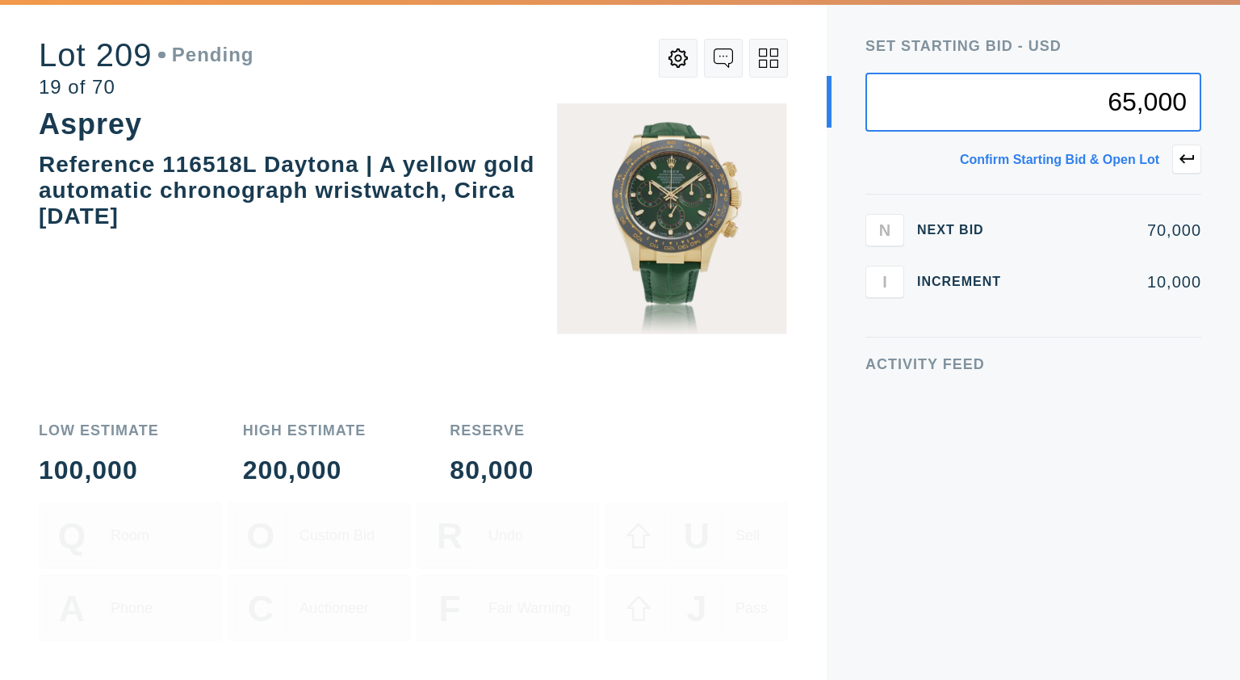
type input "65,000"
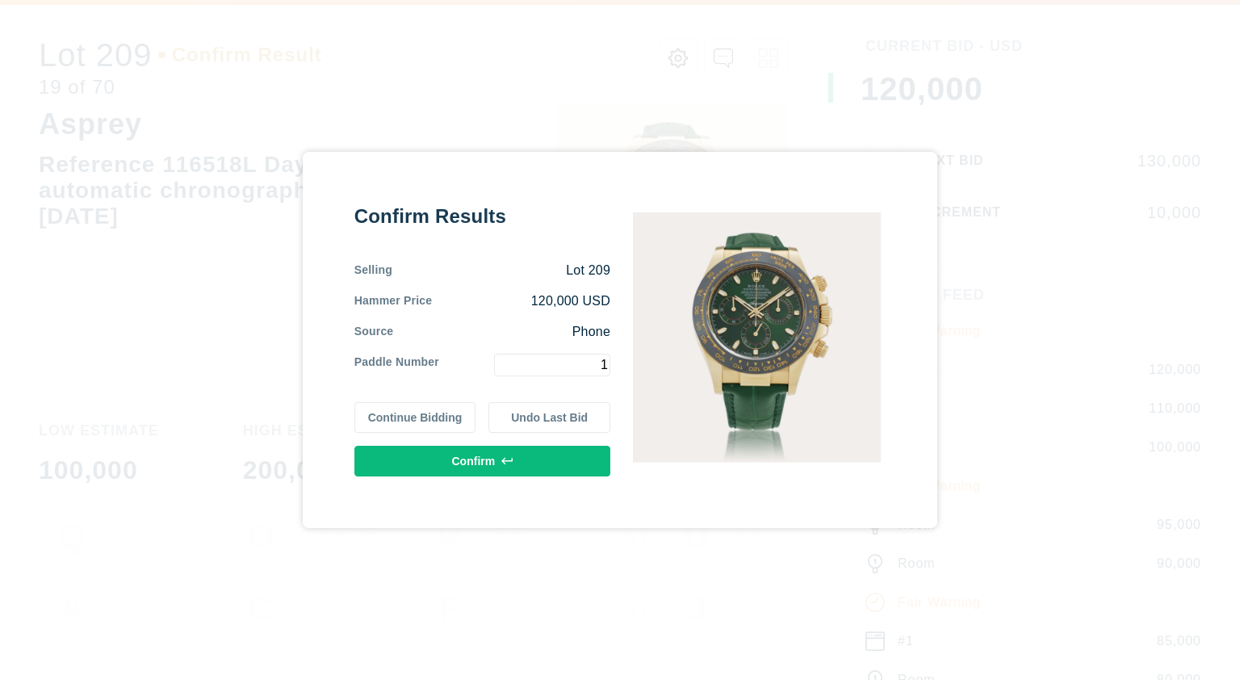
type input "1"
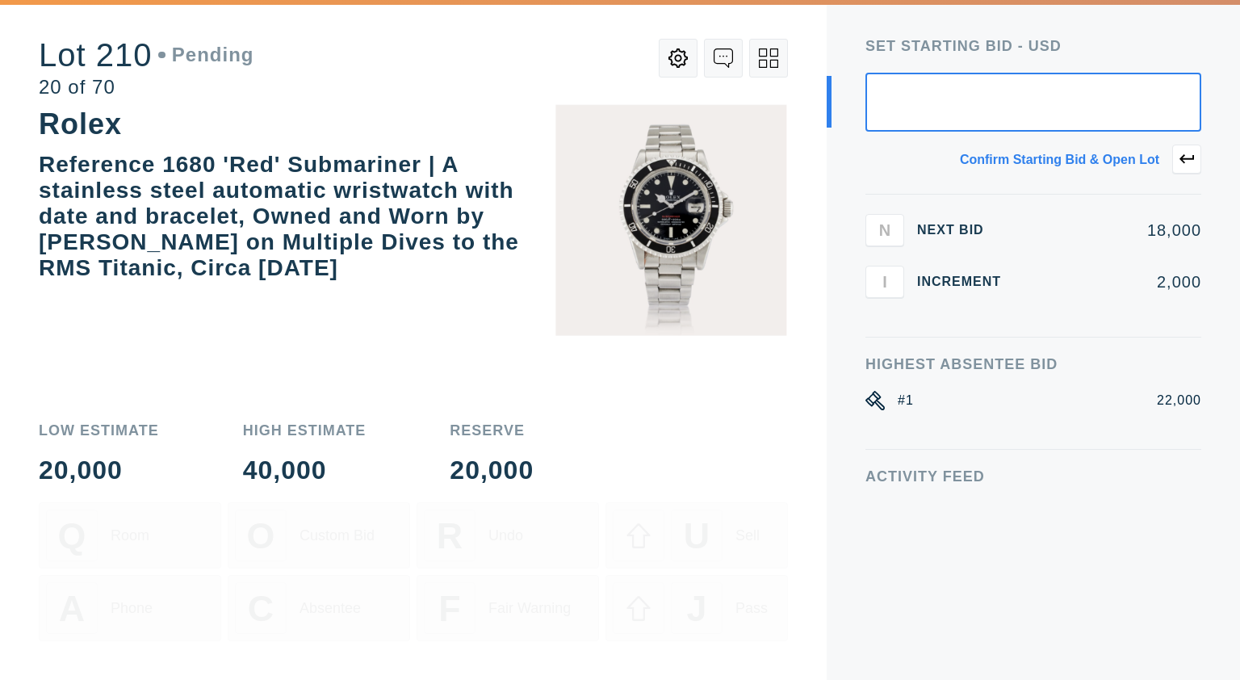
type input "2"
type input "16,000"
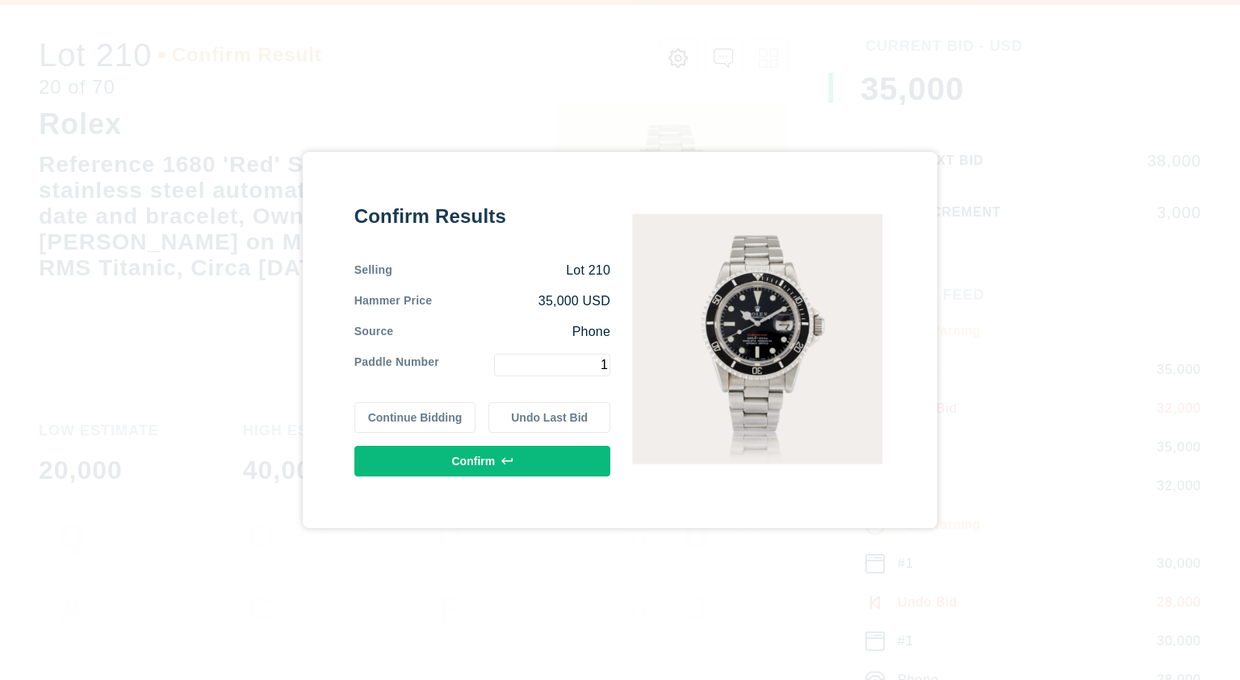
type input "1"
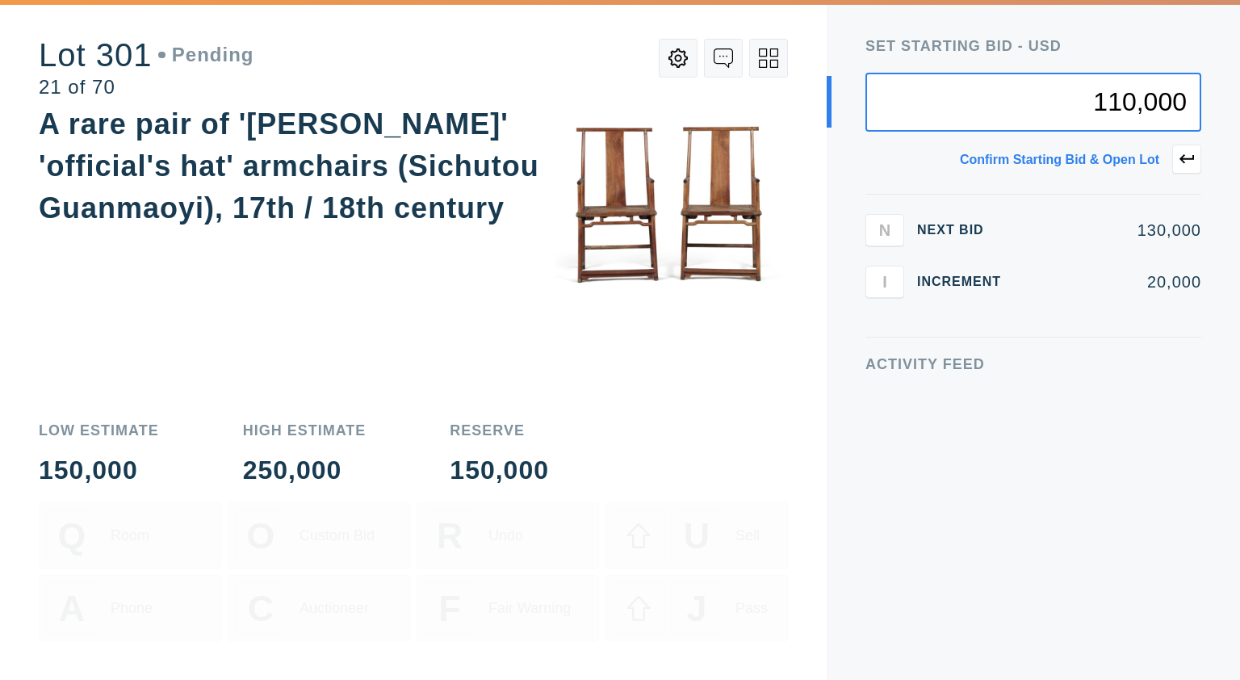
type input "110,000"
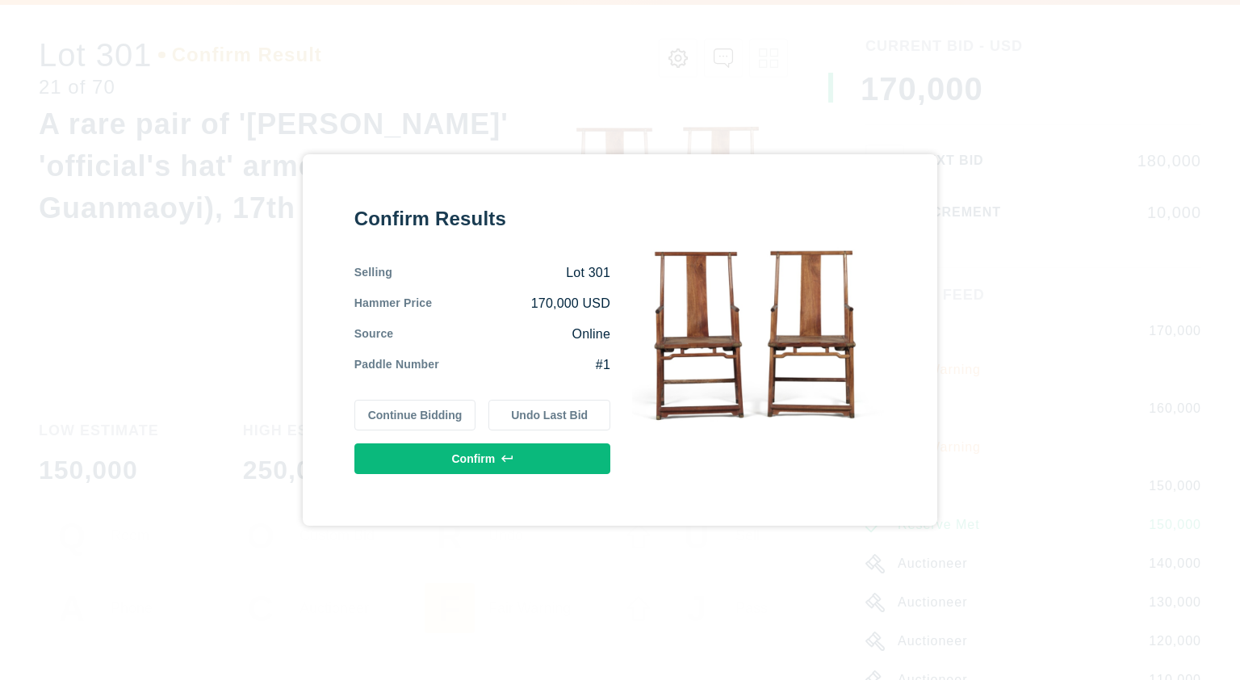
click at [433, 412] on button "Continue Bidding" at bounding box center [415, 415] width 122 height 31
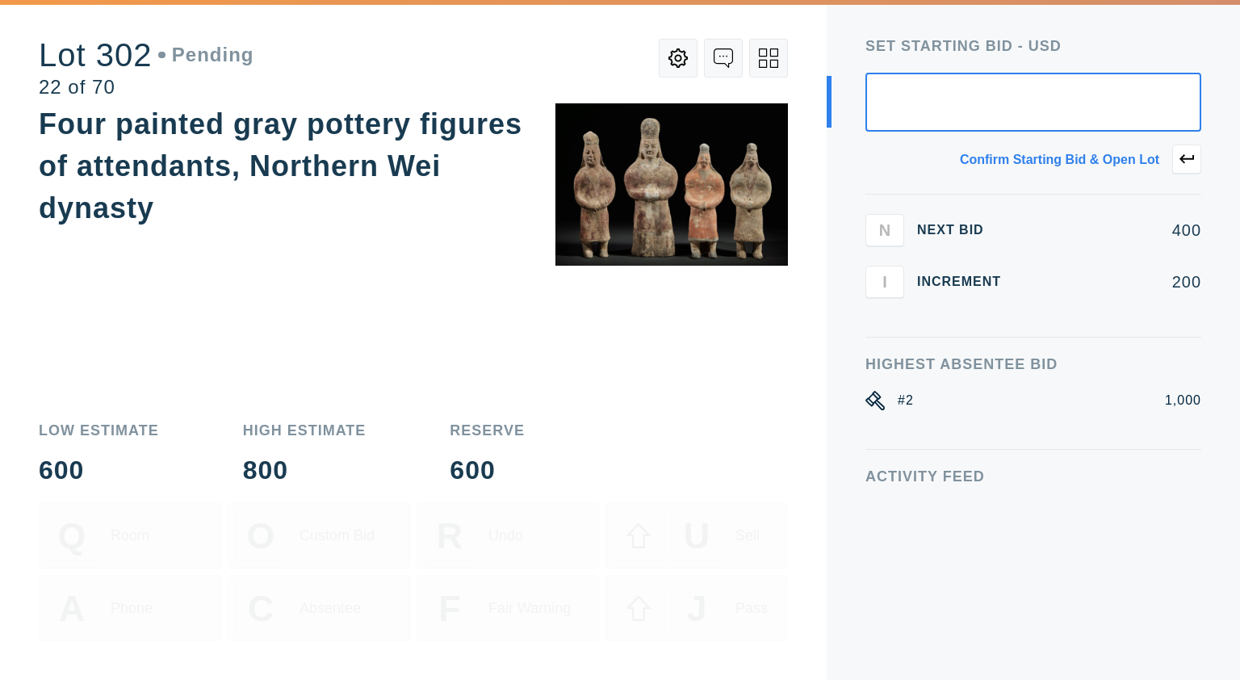
type input "2"
type input "200"
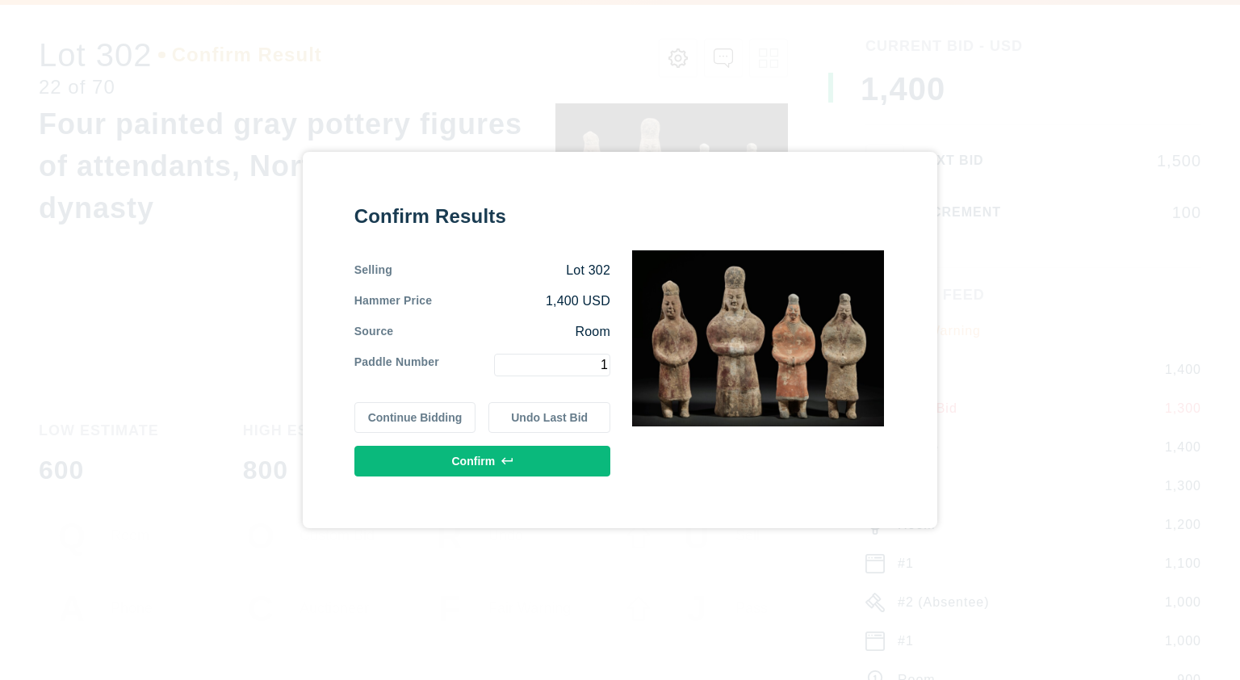
type input "1"
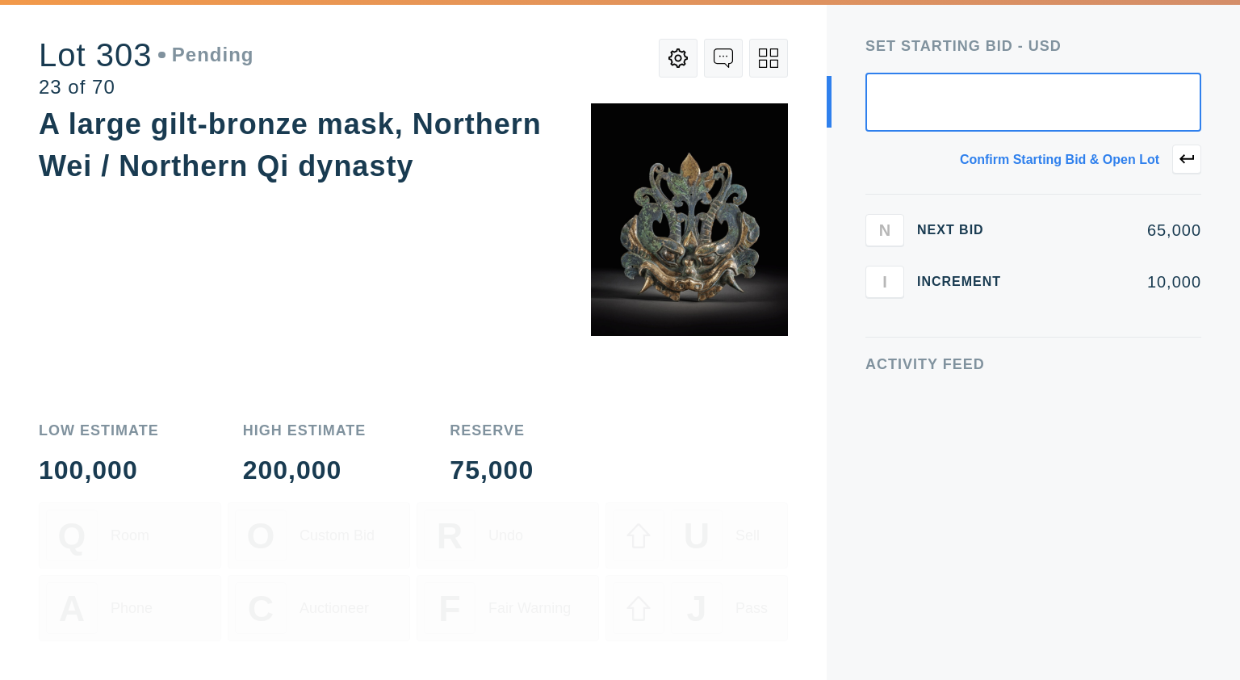
click at [987, 92] on input "text" at bounding box center [1033, 102] width 336 height 59
type input "55,000"
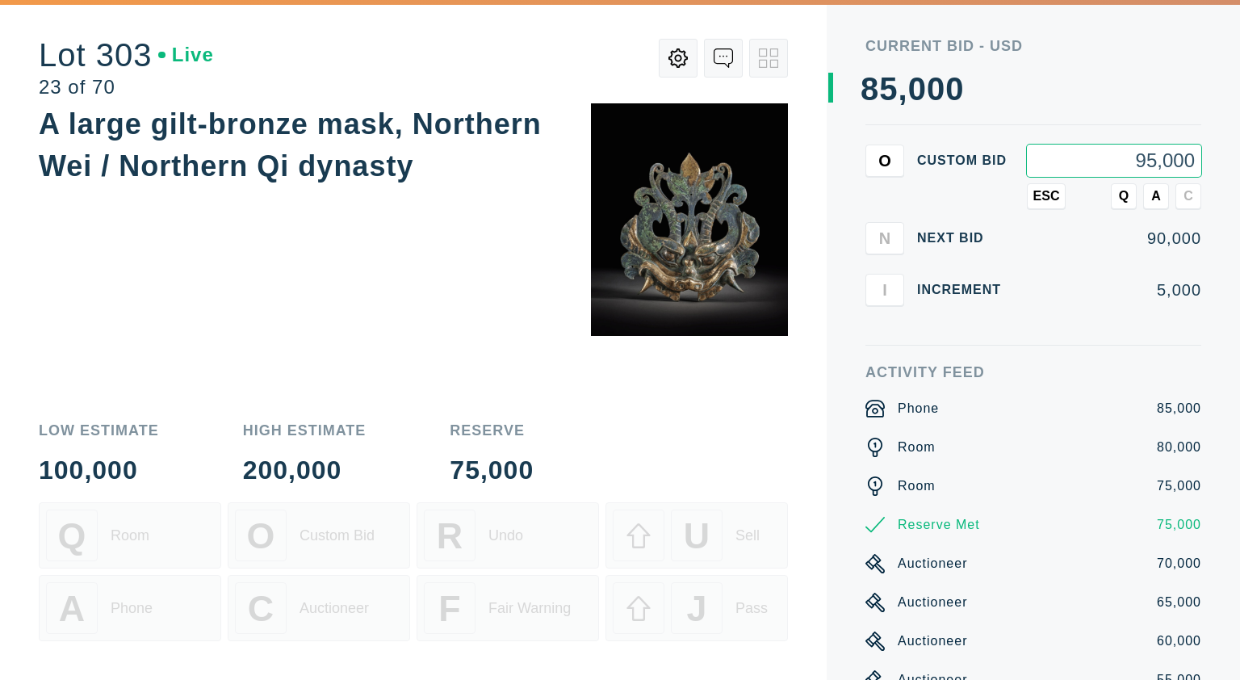
type input "95,000"
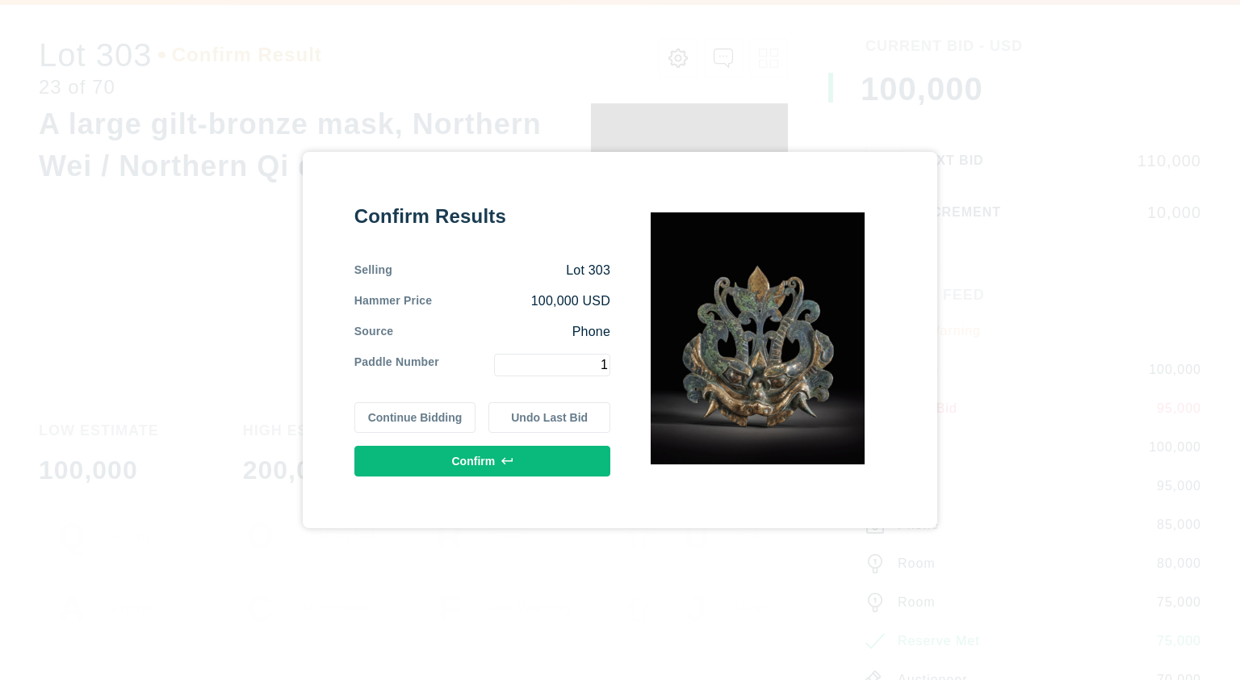
type input "1"
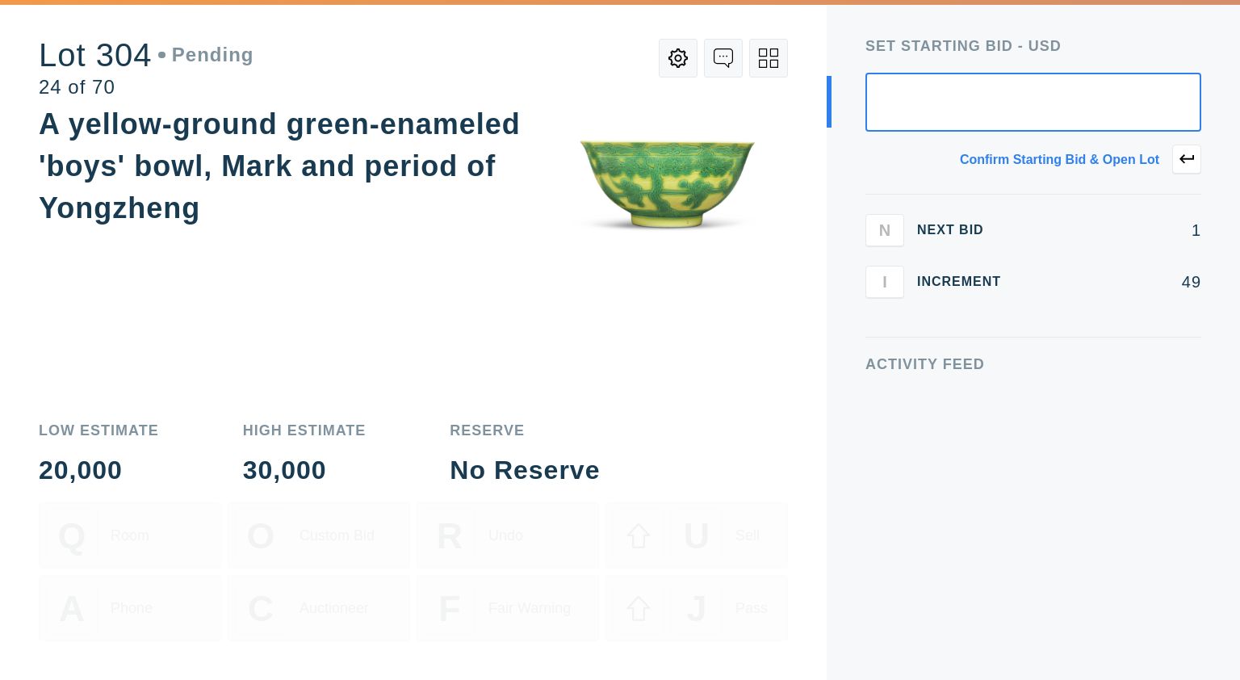
type input "1"
type input "2,000"
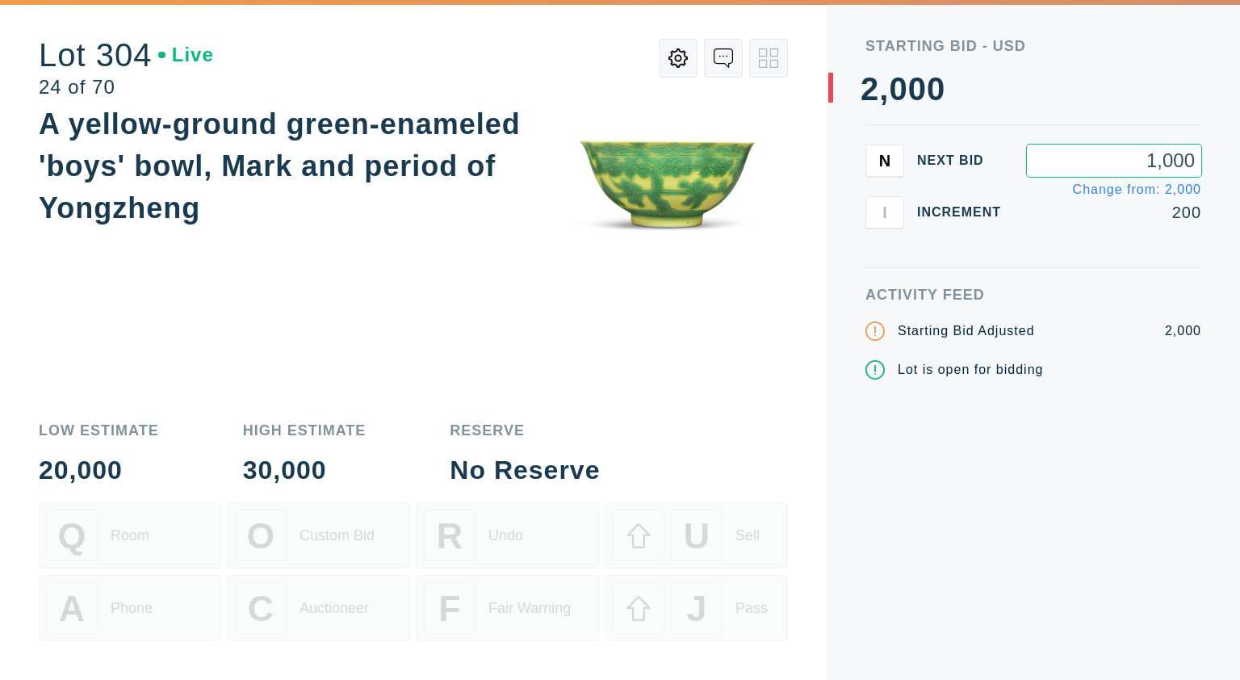
type input "1,000"
type input "500"
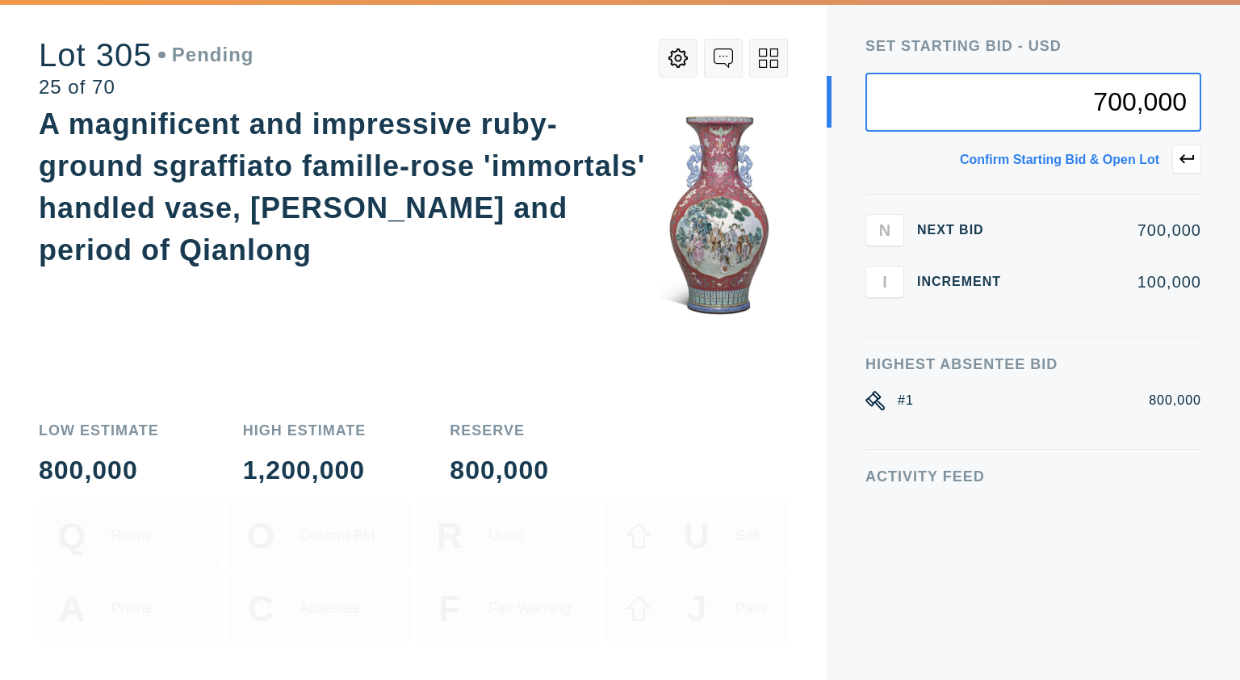
type input "700,000"
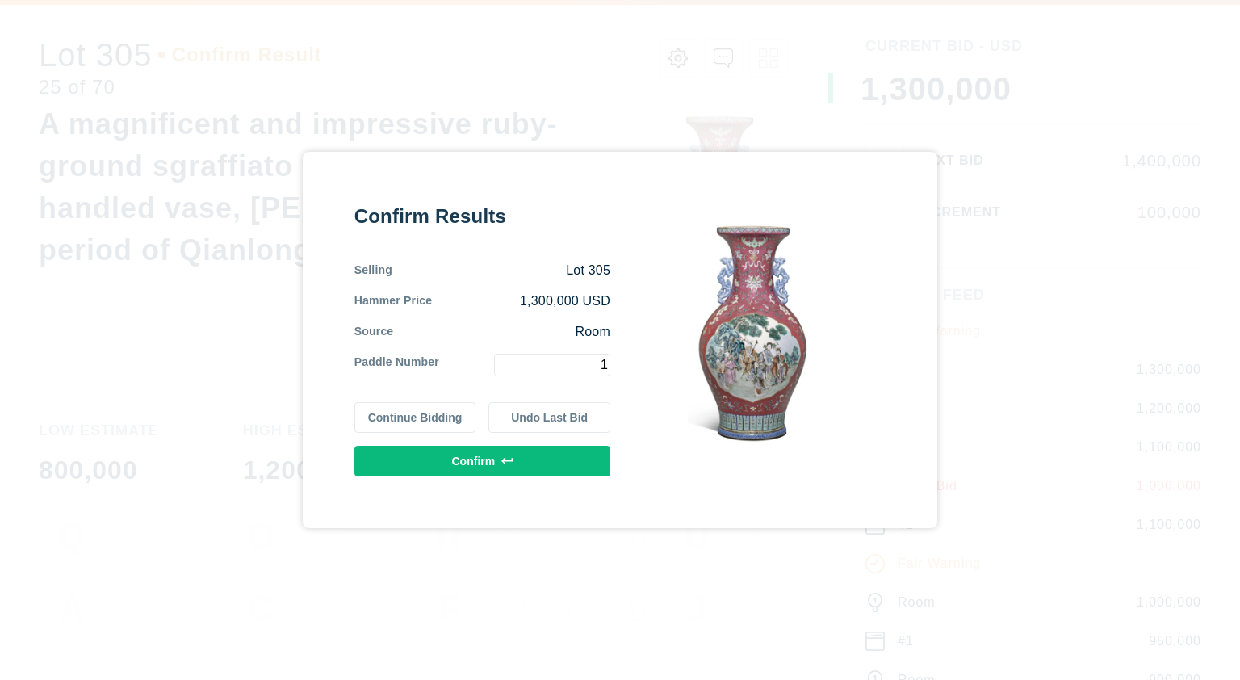
type input "1"
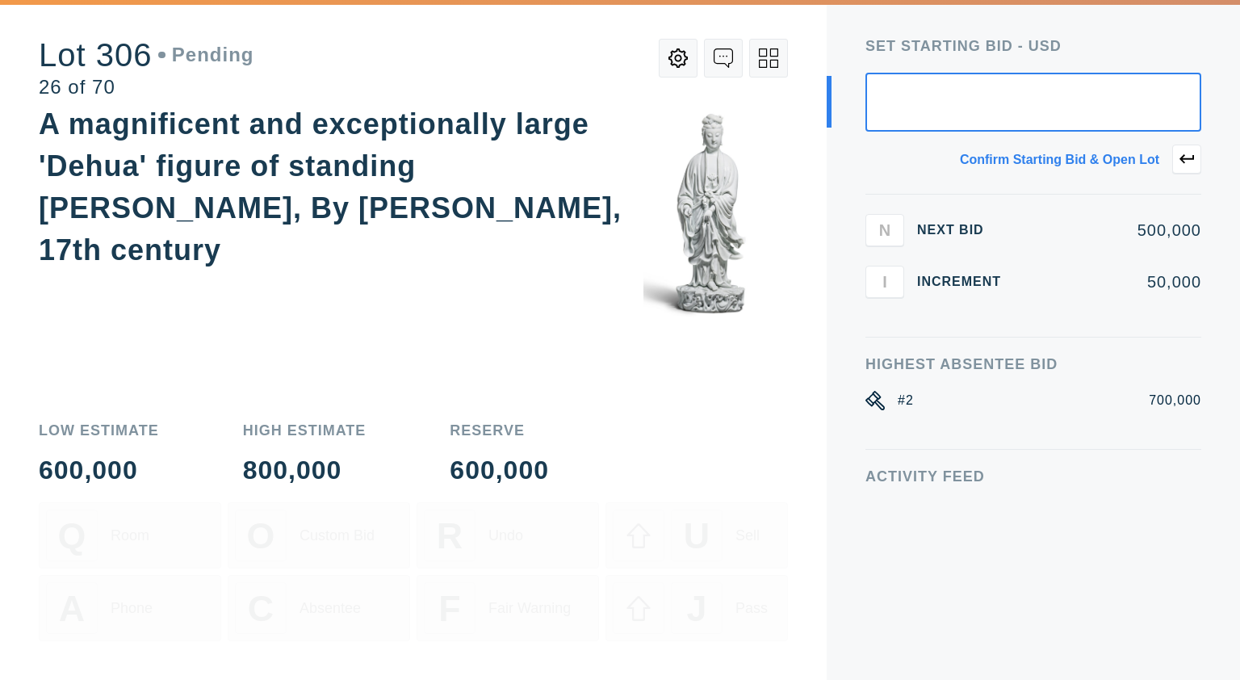
type input "5"
type input "500,000"
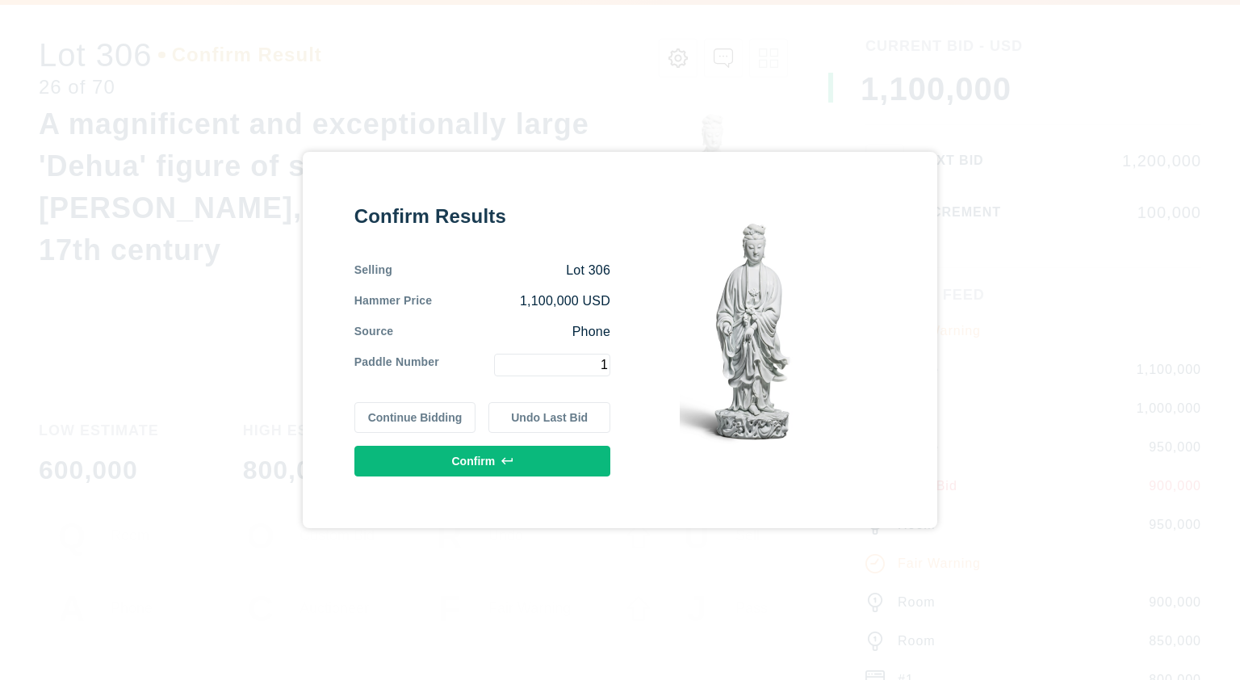
type input "1"
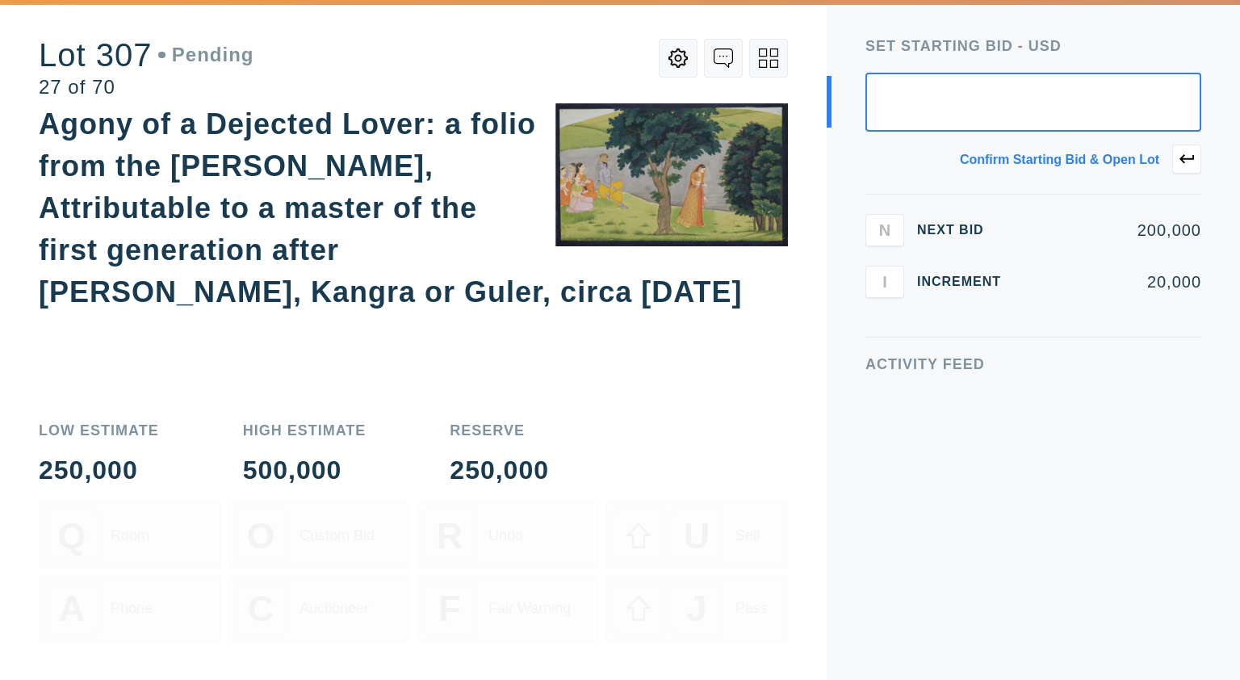
type input "2"
type input "190,000"
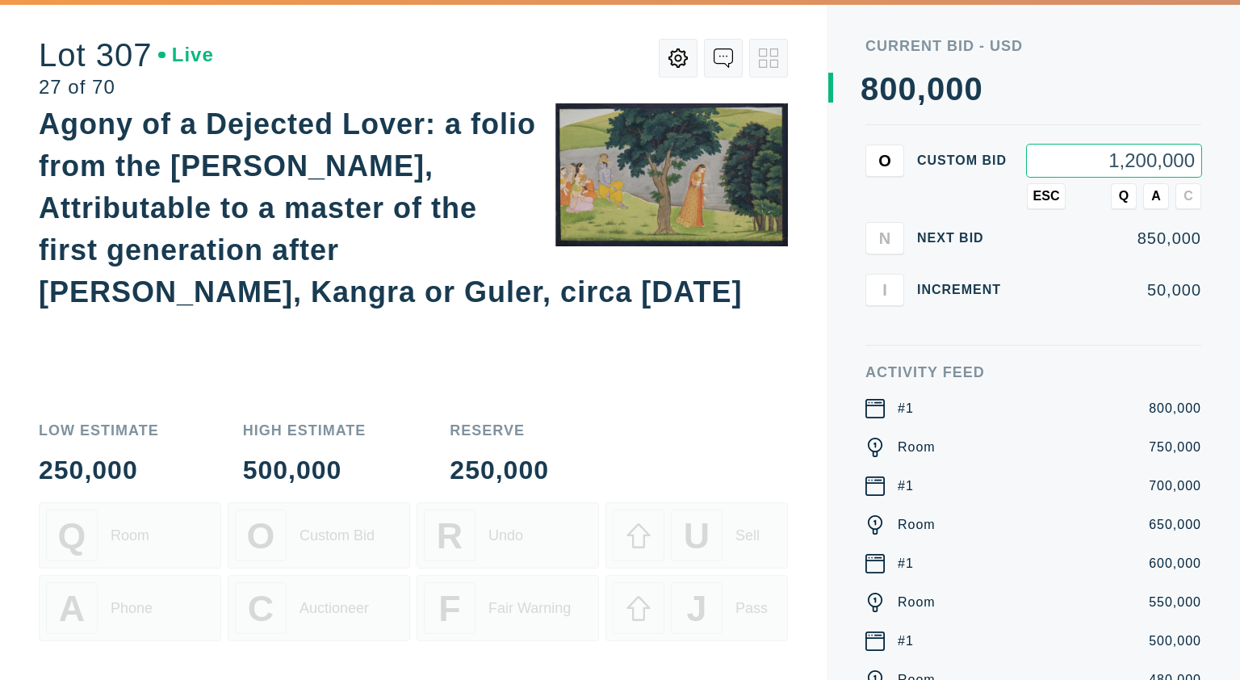
type input "1,200,000"
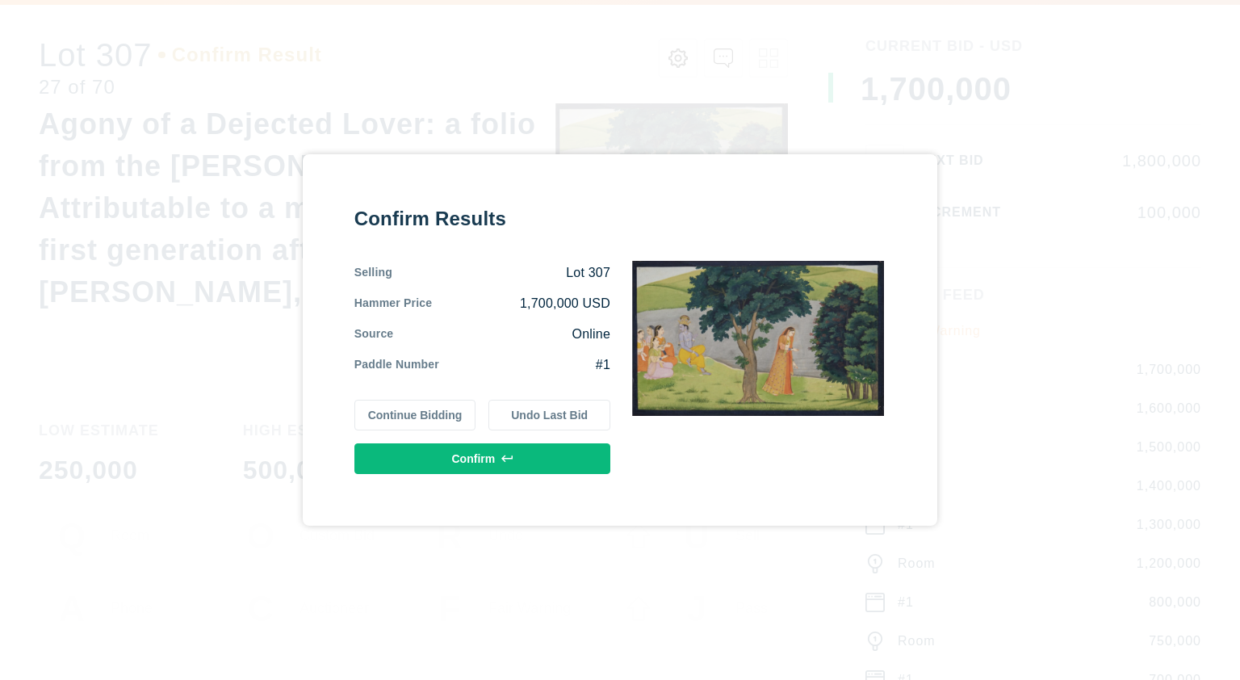
click at [430, 416] on button "Continue Bidding" at bounding box center [415, 415] width 122 height 31
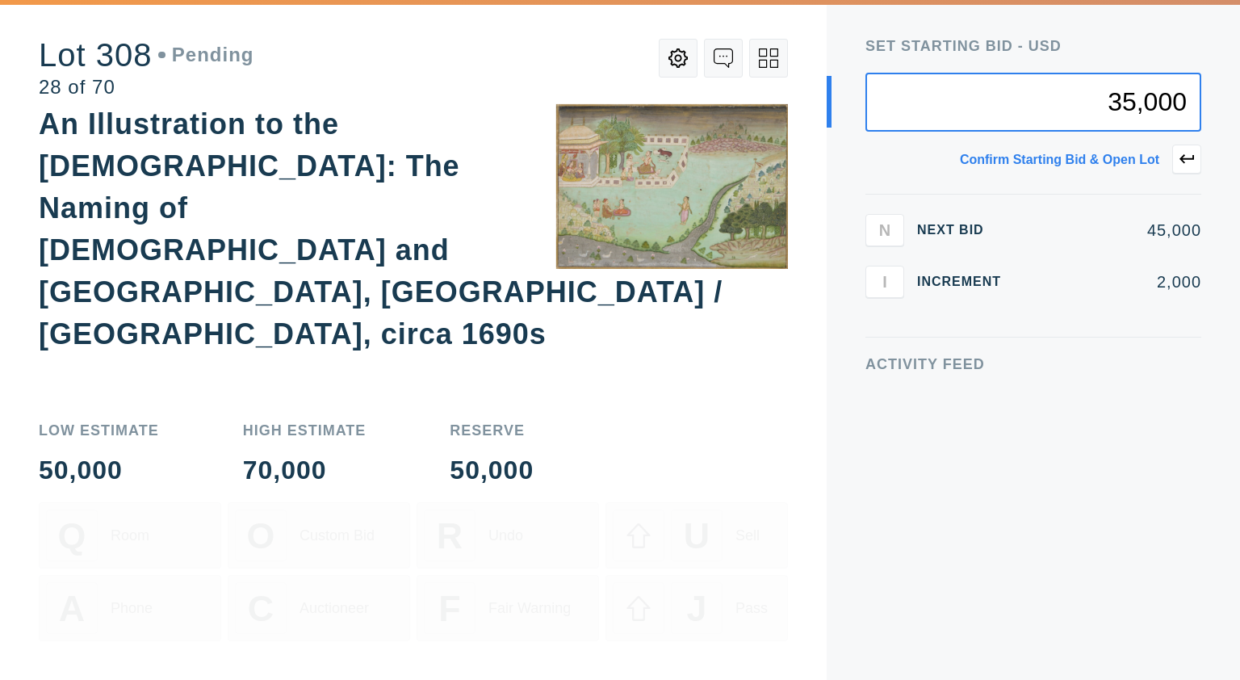
type input "35,000"
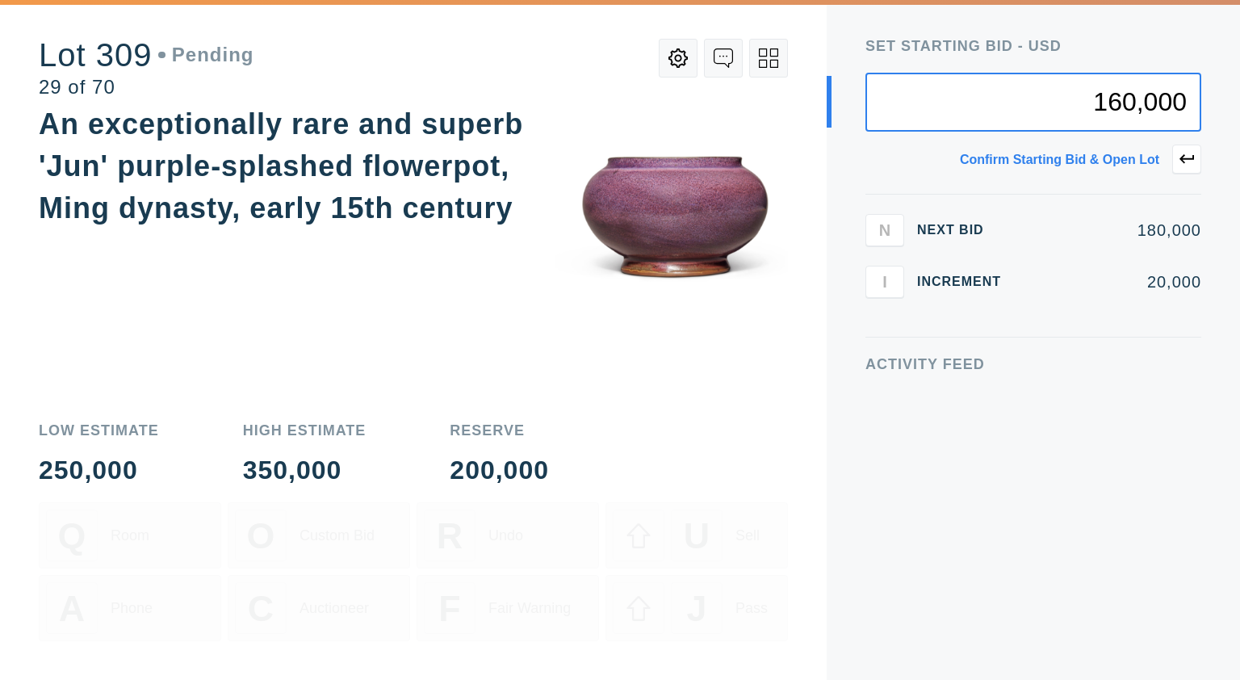
type input "160,000"
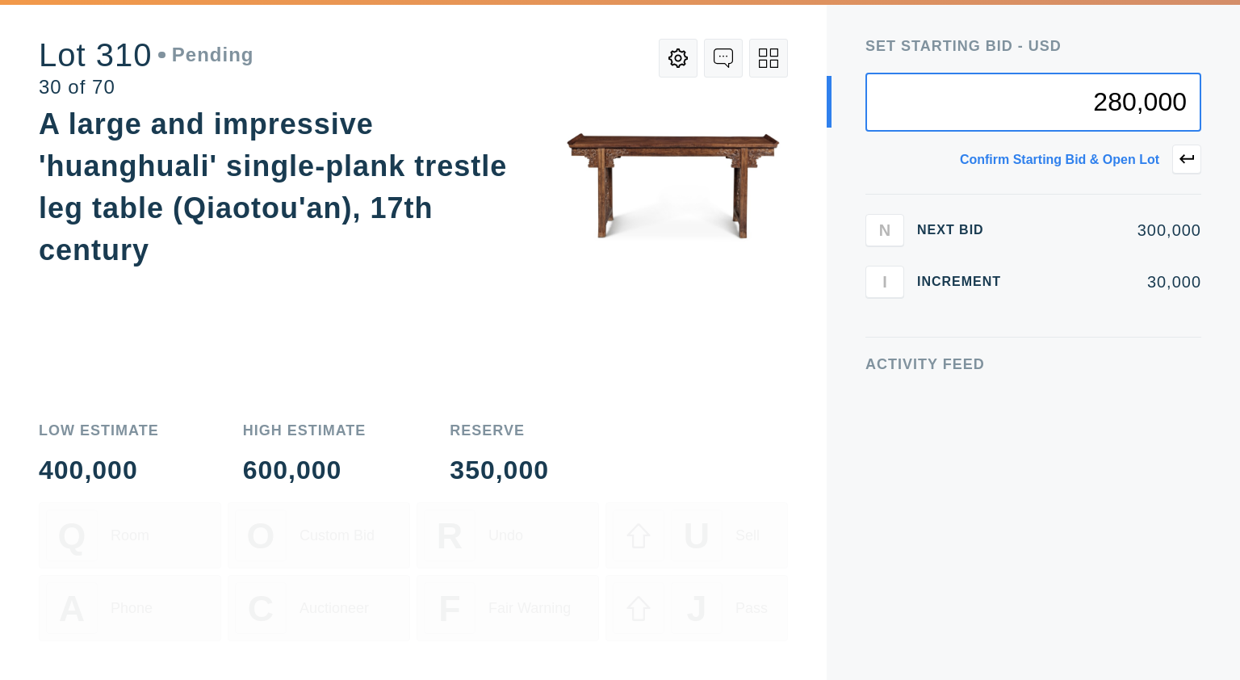
type input "280,000"
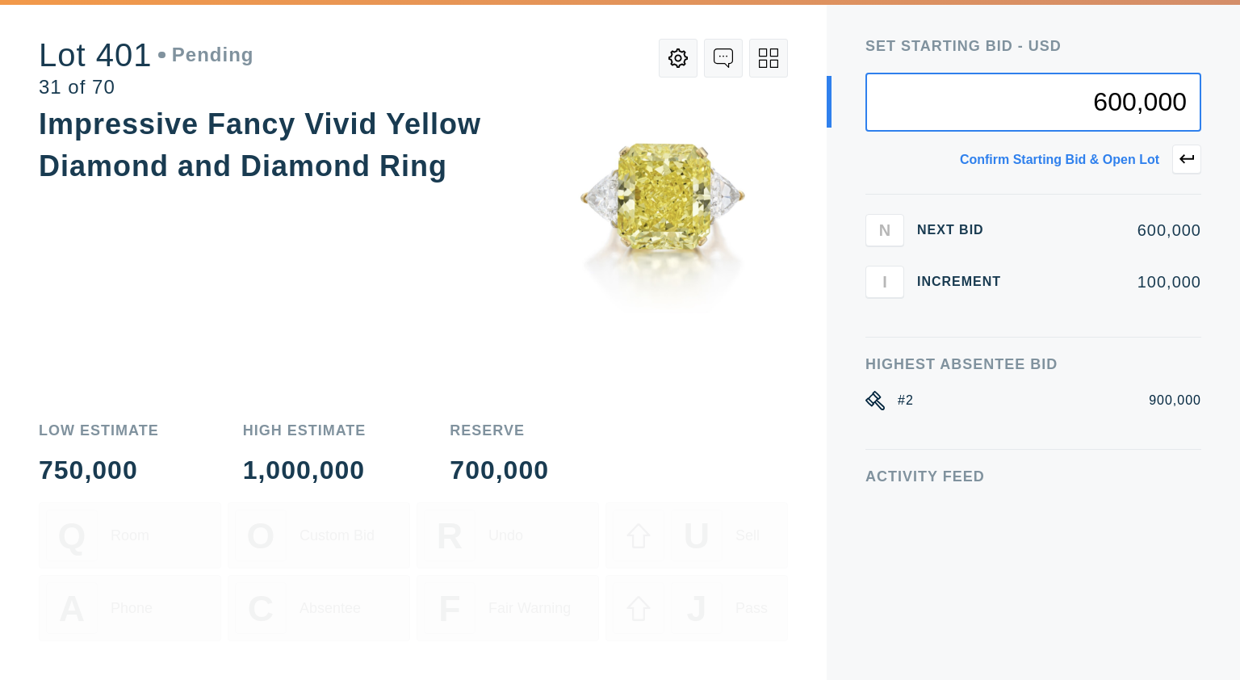
type input "600,000"
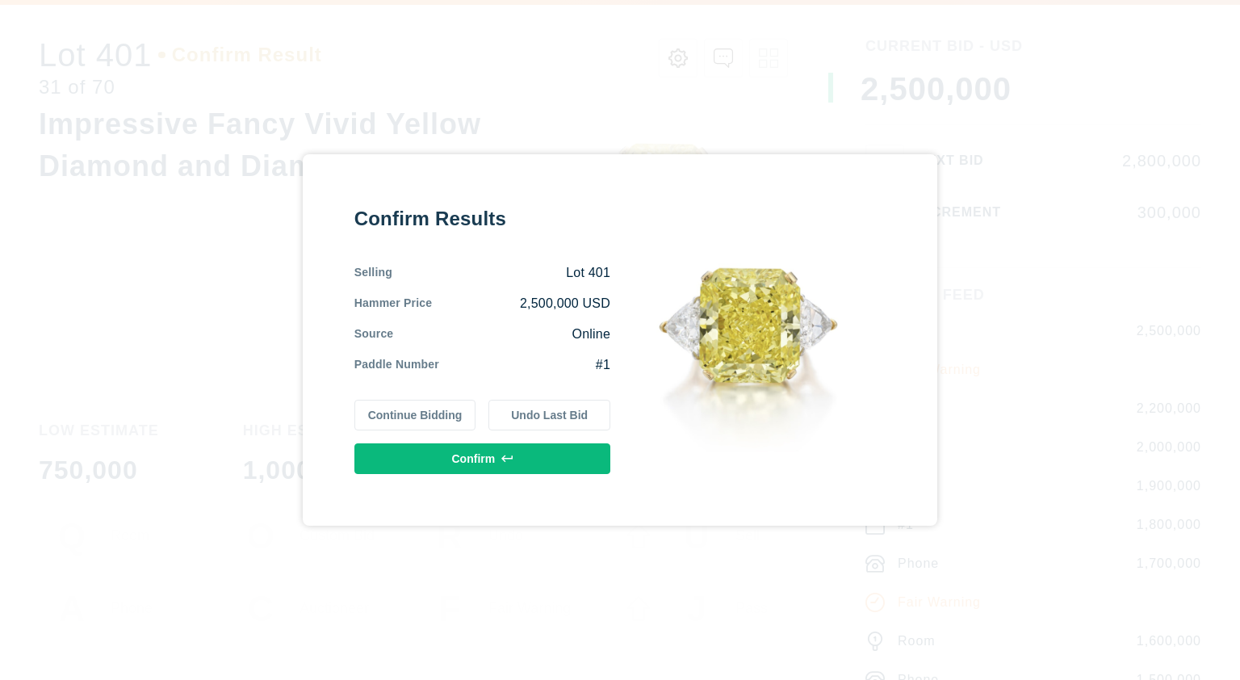
click at [592, 416] on button "Undo Last Bid" at bounding box center [549, 415] width 122 height 31
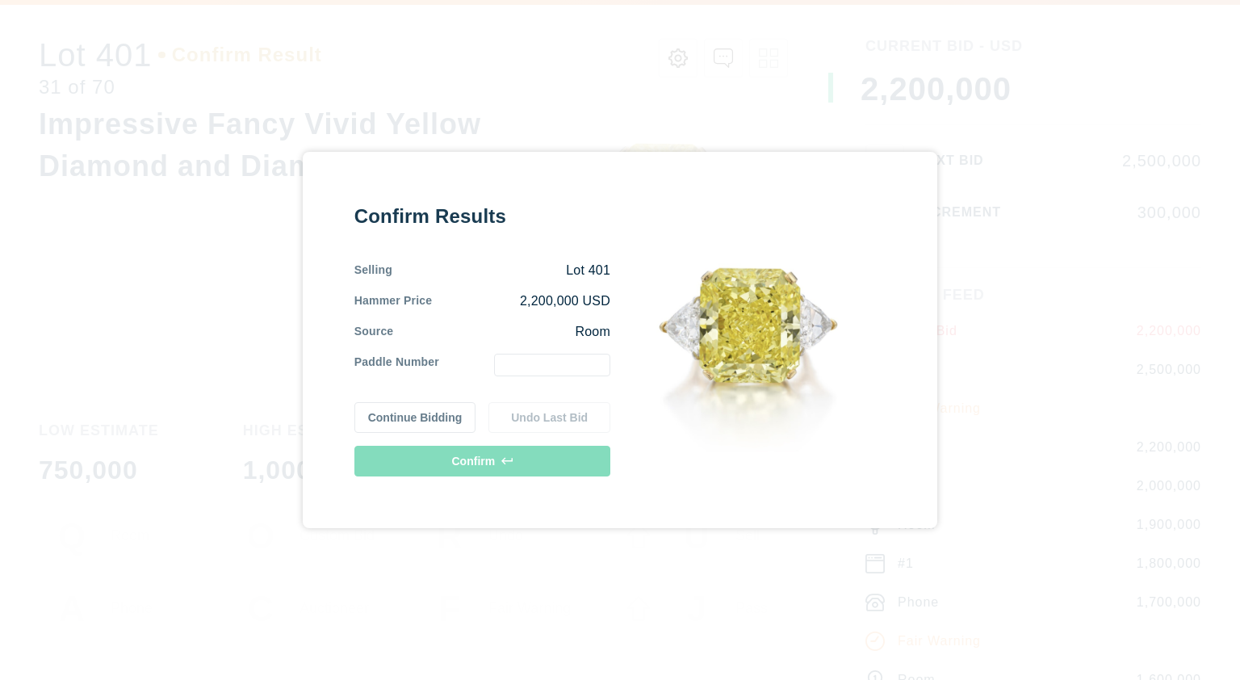
click at [521, 360] on input "text" at bounding box center [552, 364] width 116 height 23
type input "2"
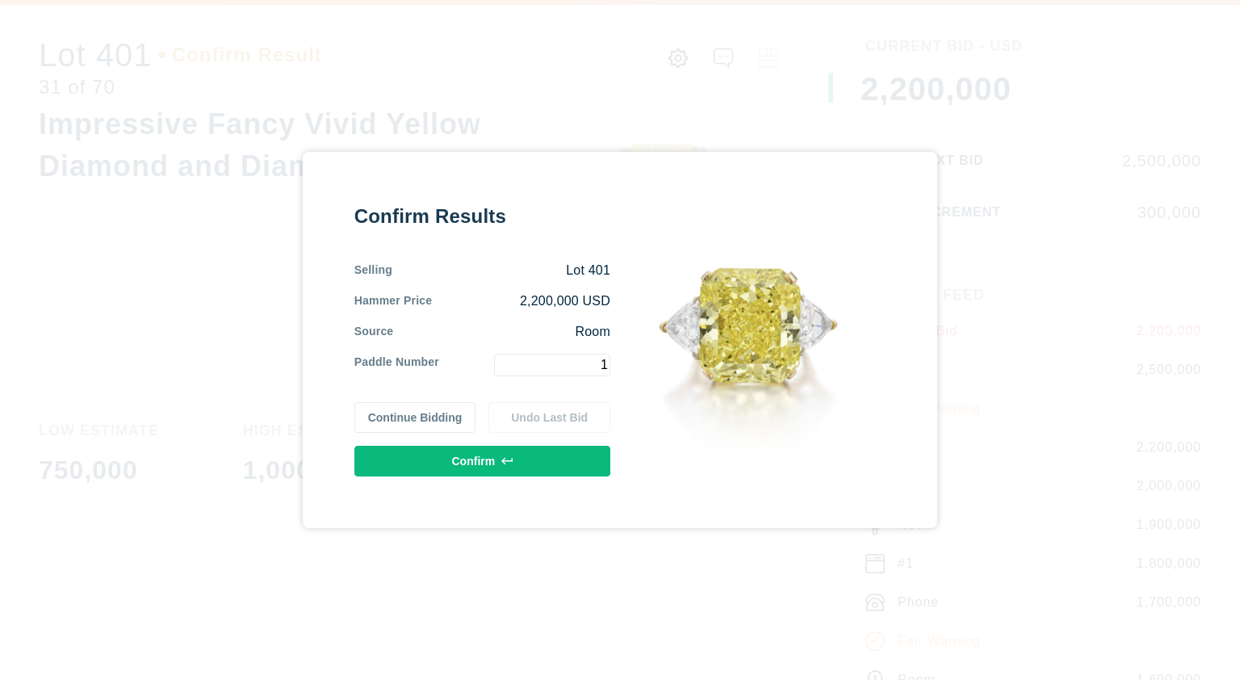
type input "1"
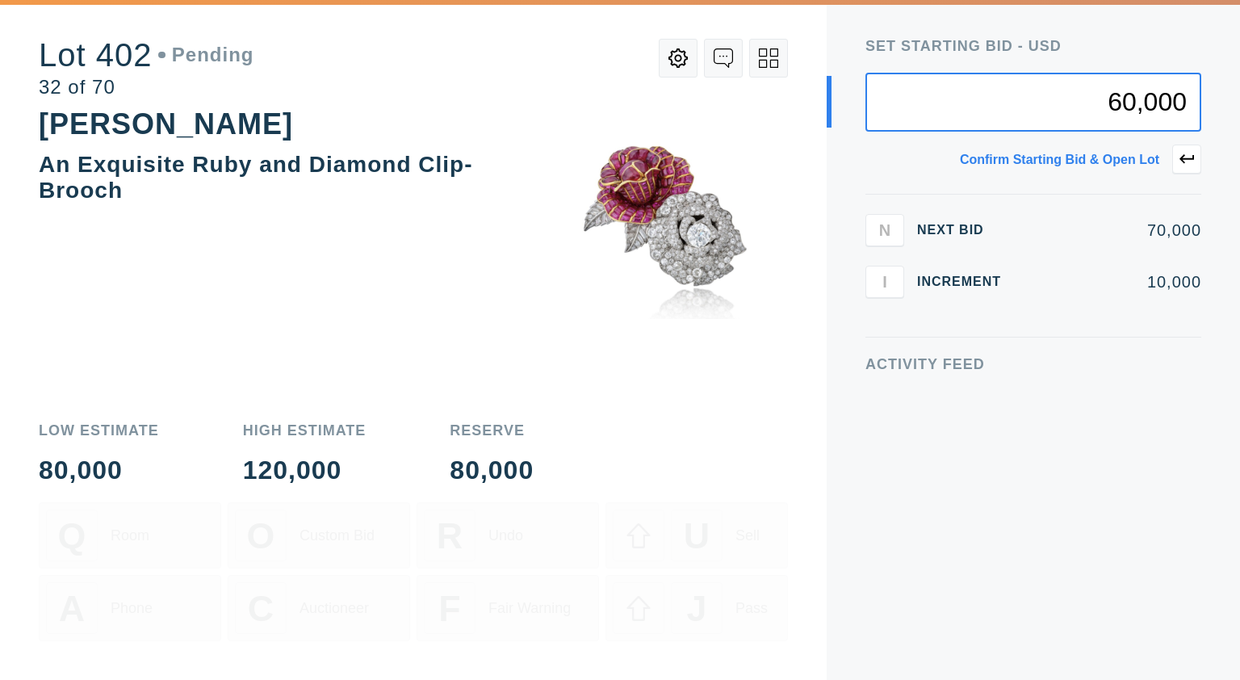
type input "60,000"
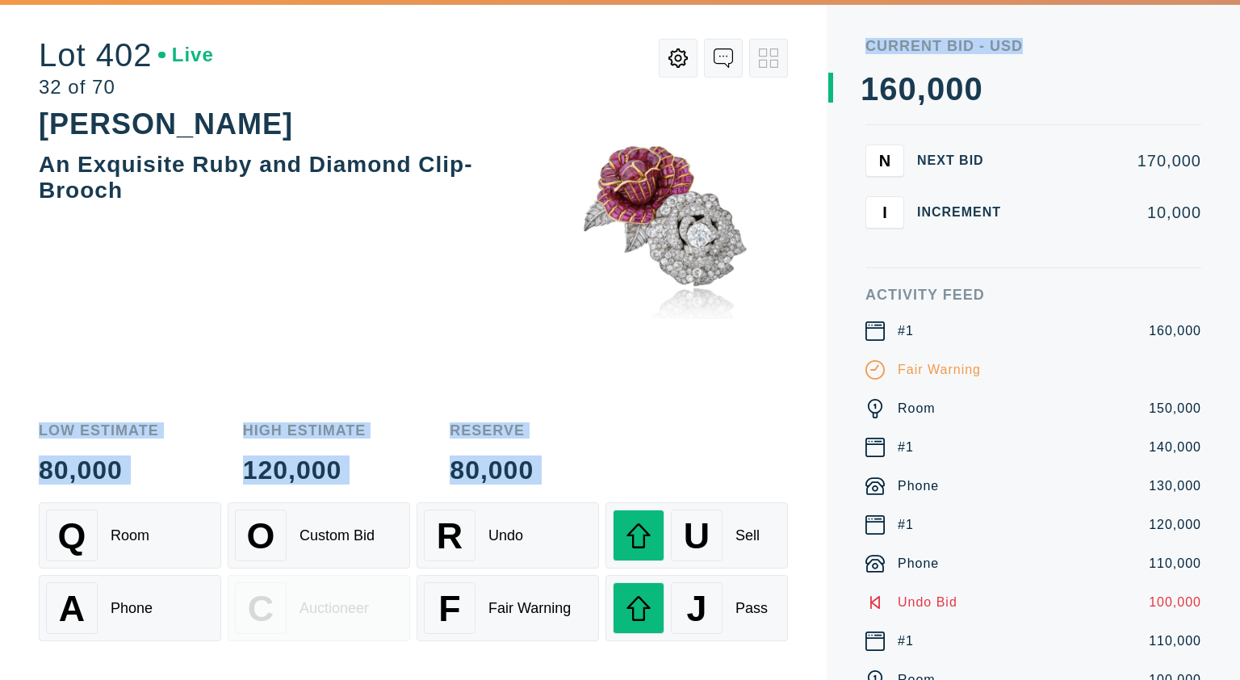
click at [521, 360] on div "[PERSON_NAME] An Exquisite Ruby and Diamond Clip-Brooch" at bounding box center [413, 253] width 749 height 300
click at [464, 320] on div "[PERSON_NAME] An Exquisite Ruby and Diamond Clip-Brooch" at bounding box center [413, 253] width 749 height 300
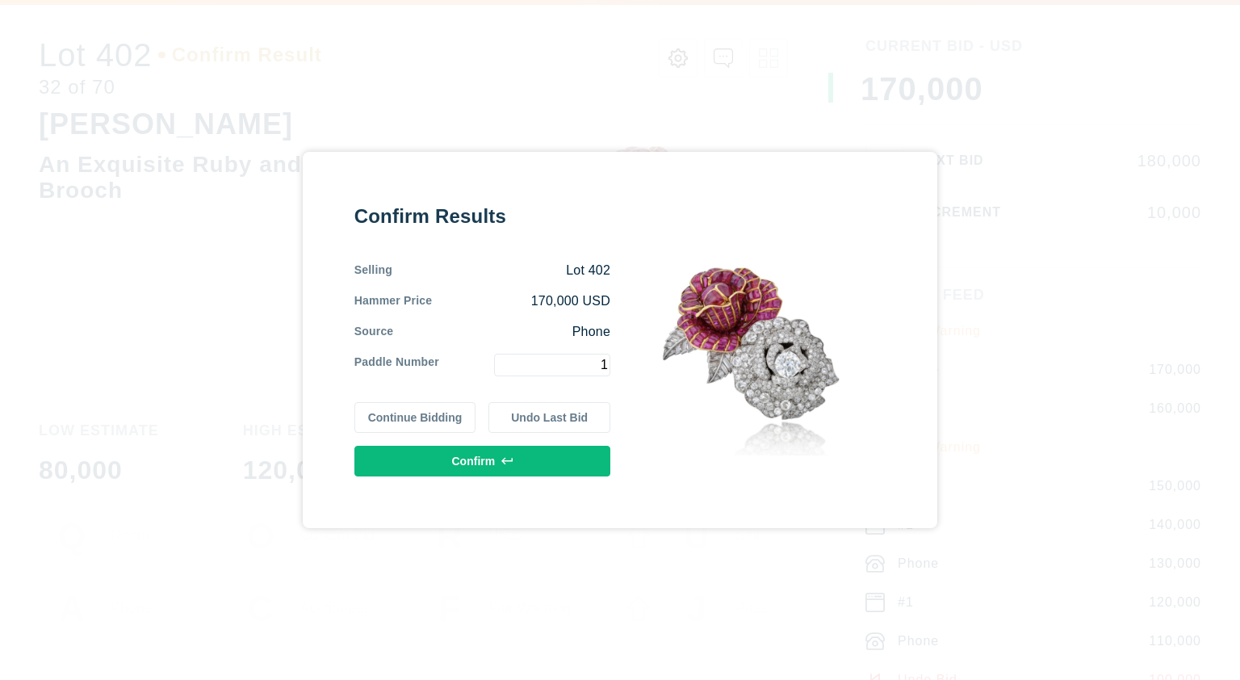
type input "1"
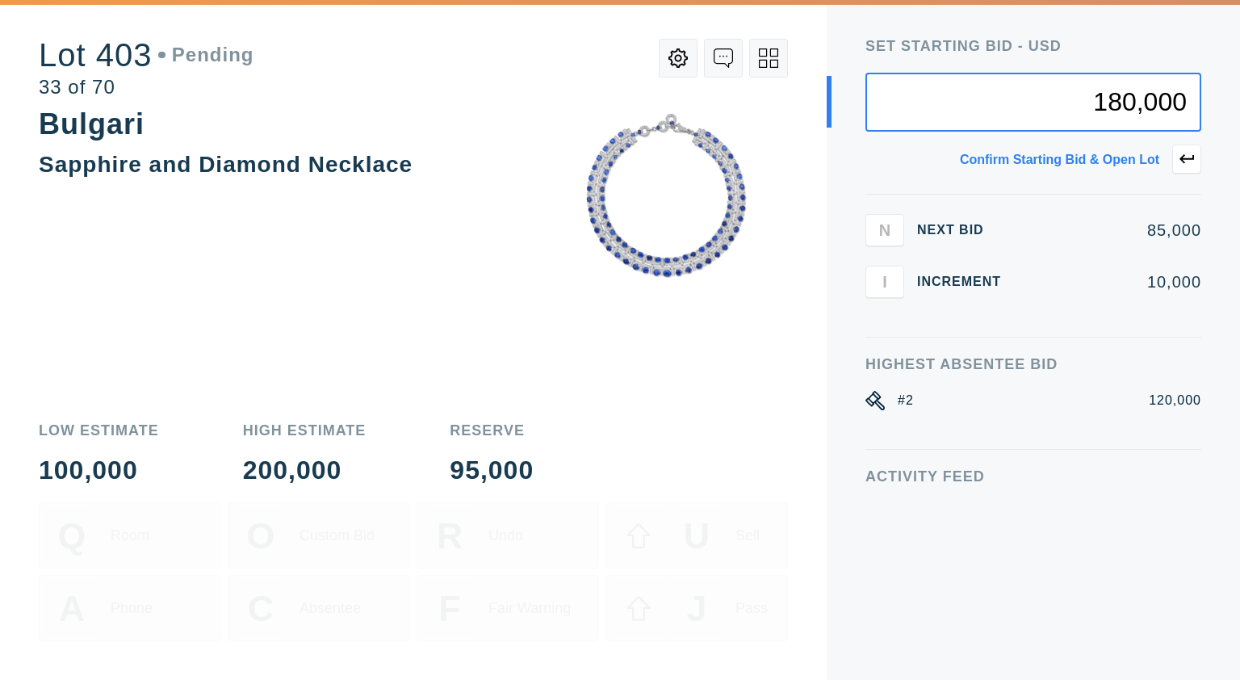
type input "180,000"
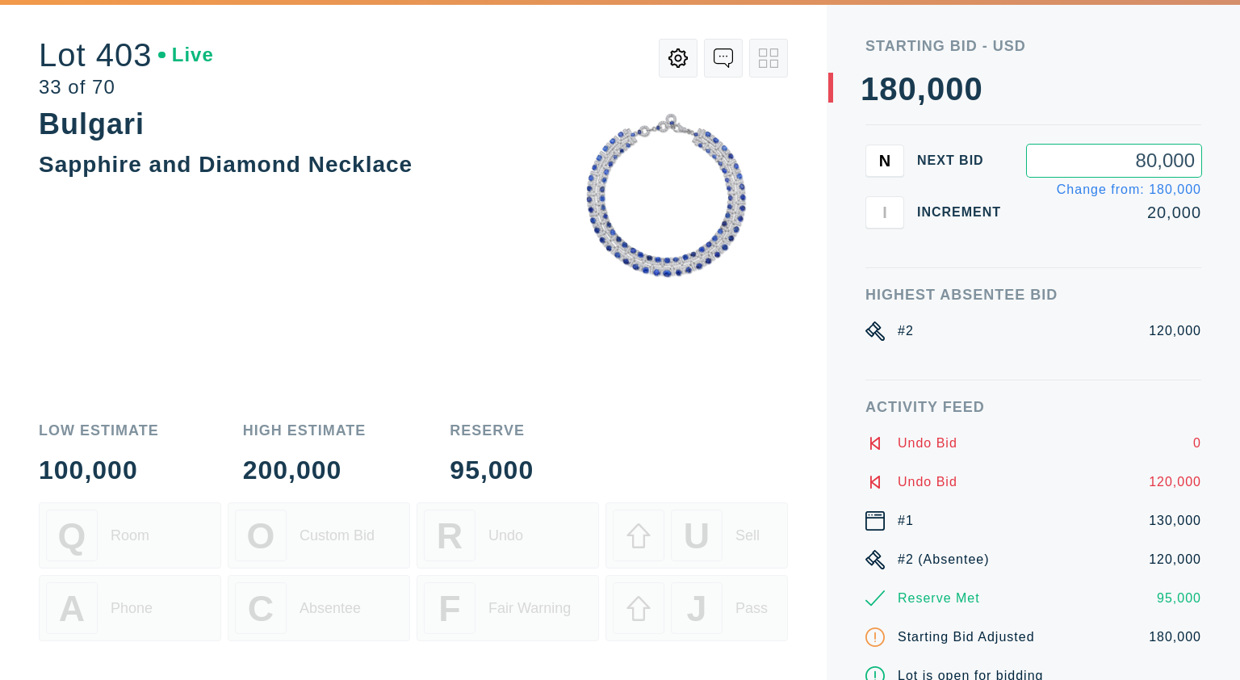
type input "80,000"
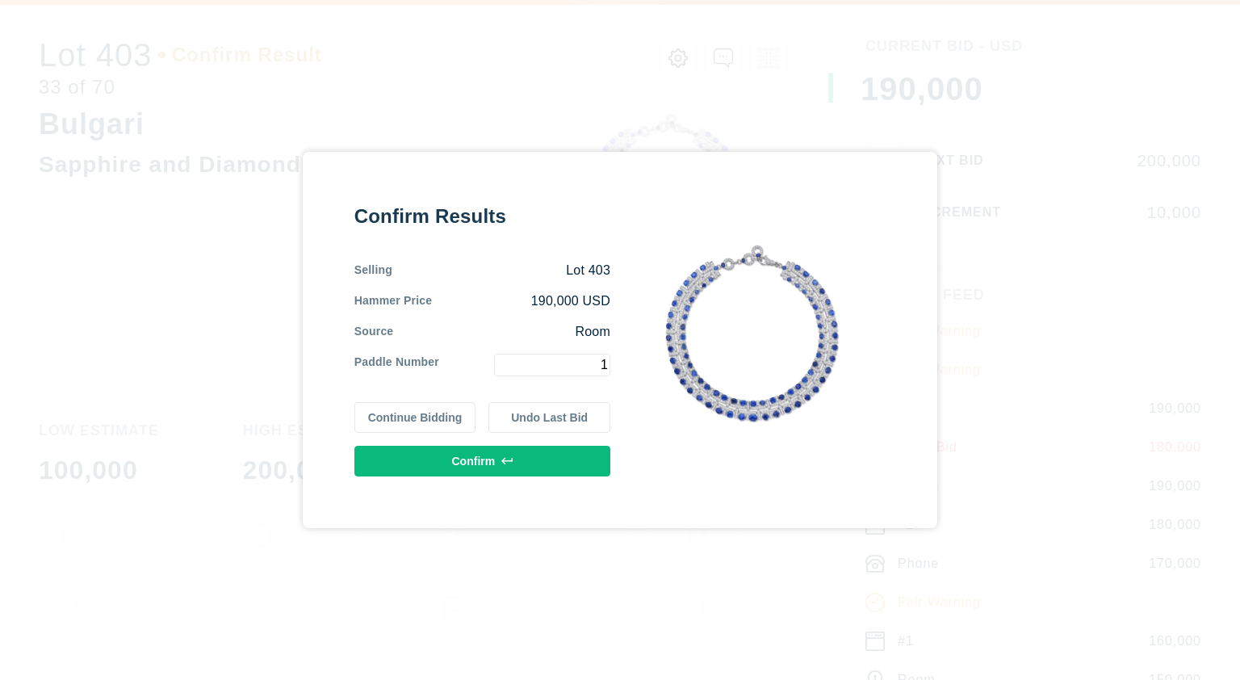
type input "1"
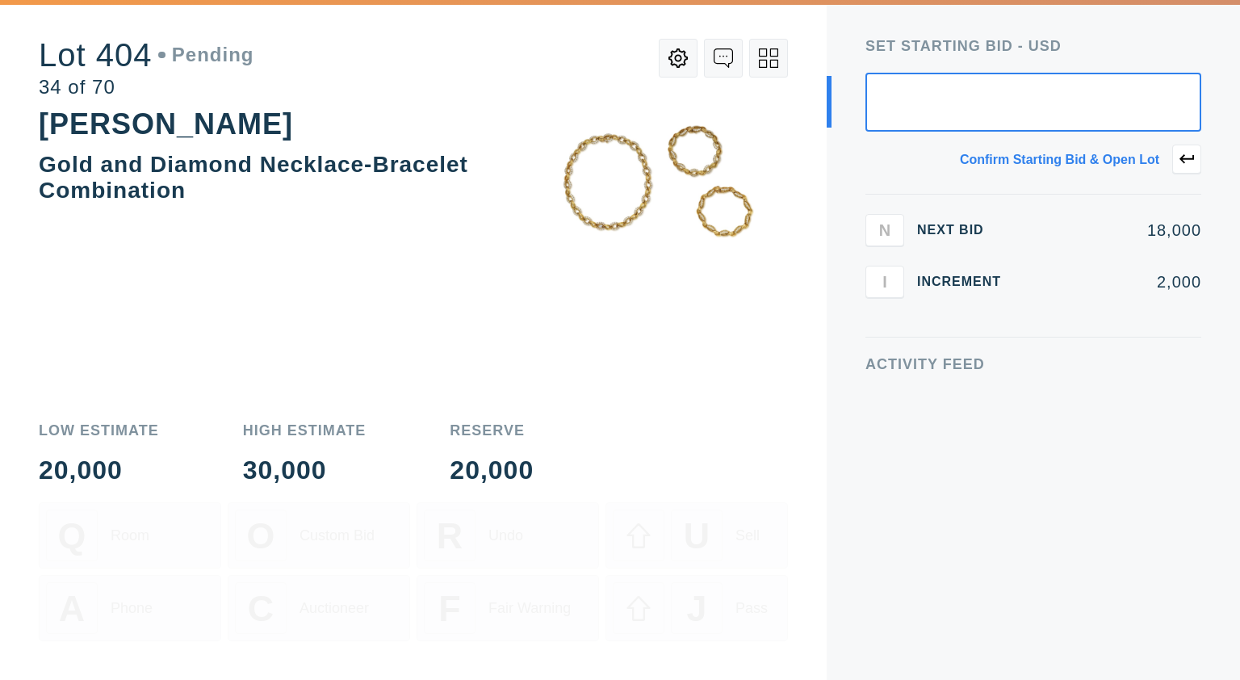
click at [768, 65] on icon at bounding box center [768, 57] width 19 height 19
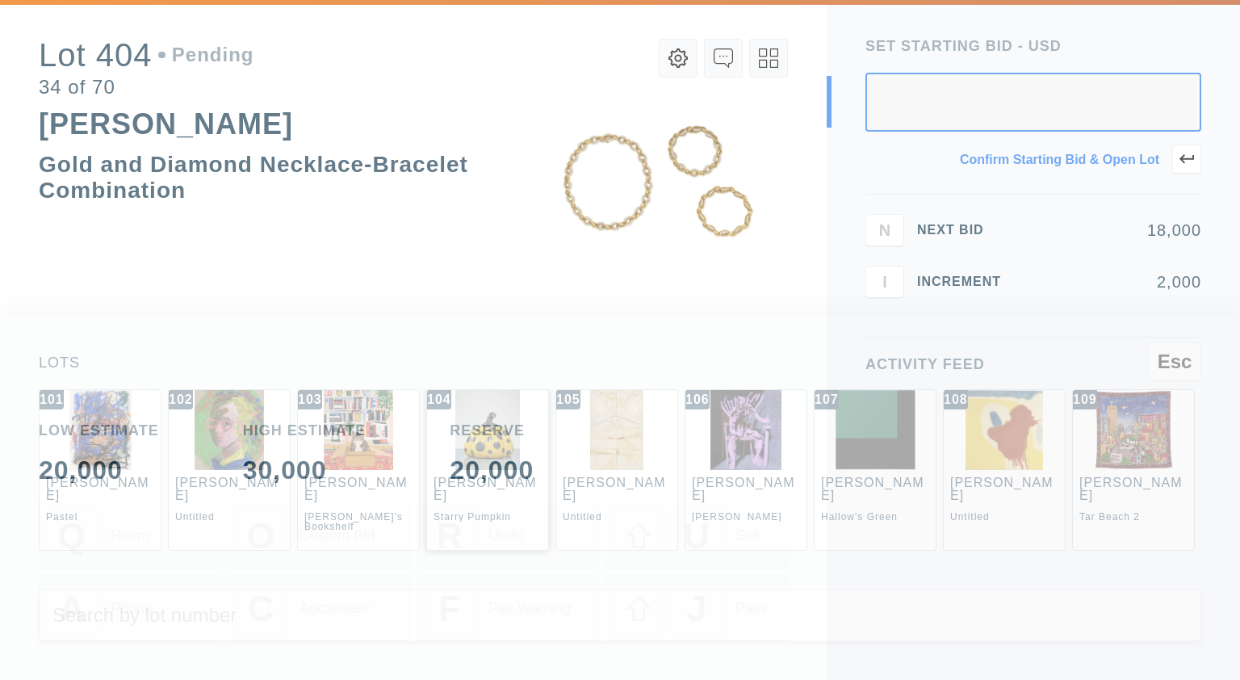
click at [481, 450] on img at bounding box center [487, 430] width 65 height 80
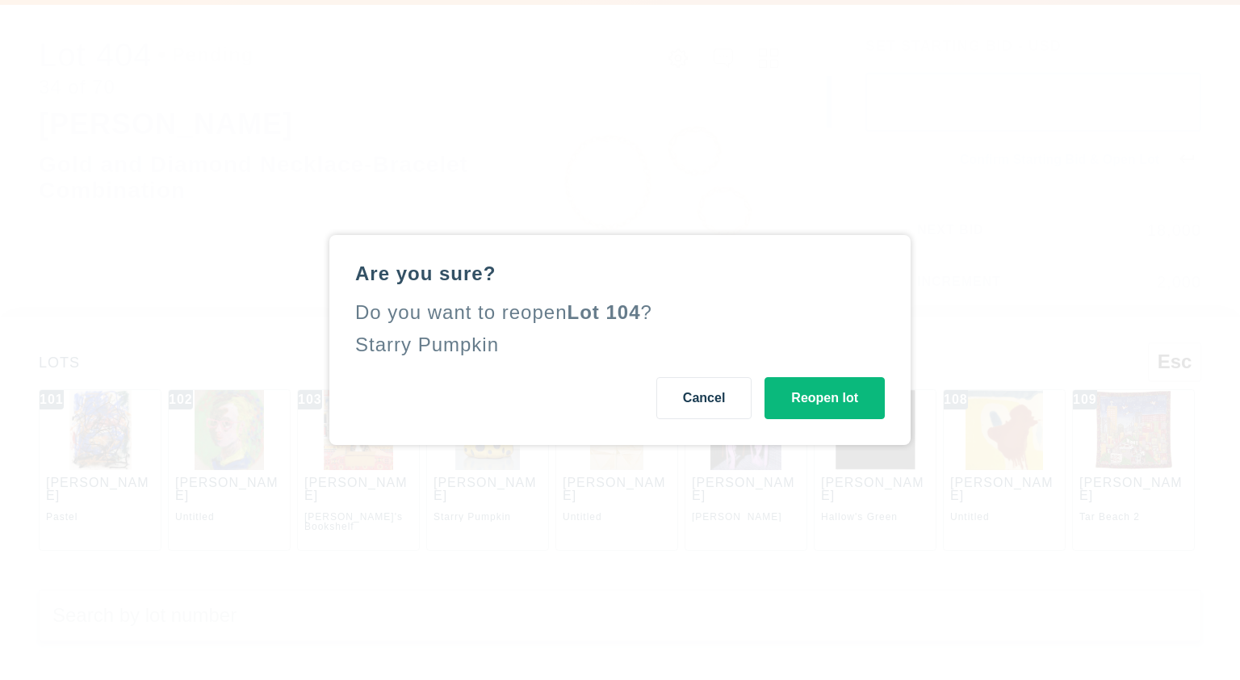
click at [701, 403] on button "Cancel" at bounding box center [703, 398] width 95 height 42
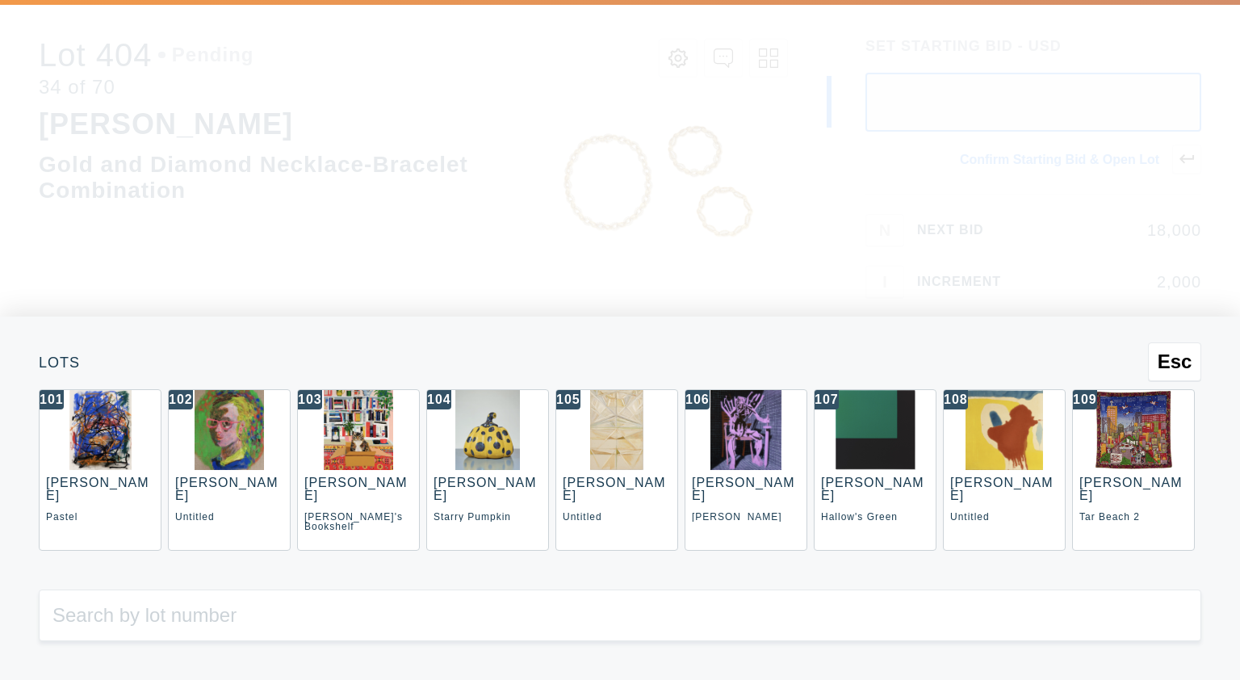
click at [261, 612] on input "number" at bounding box center [620, 615] width 1162 height 52
click at [458, 475] on div "[PERSON_NAME]" at bounding box center [484, 488] width 102 height 27
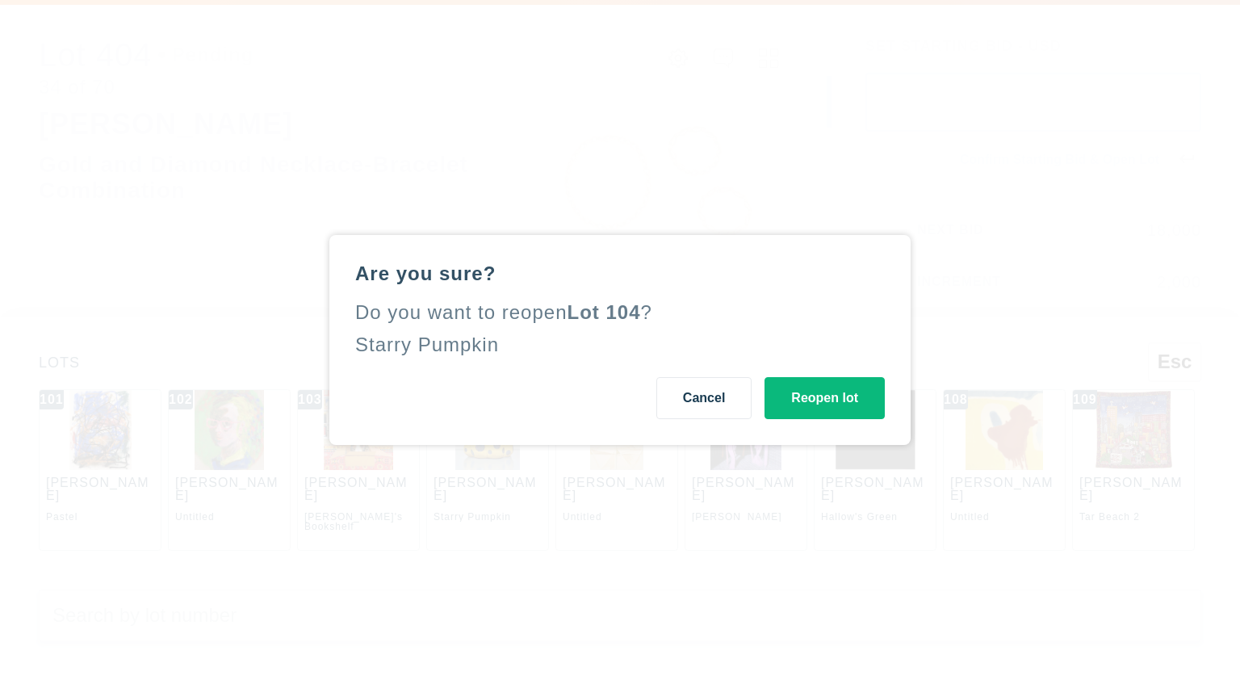
click at [826, 392] on button "Reopen lot" at bounding box center [824, 398] width 120 height 42
